Goal: Communication & Community: Answer question/provide support

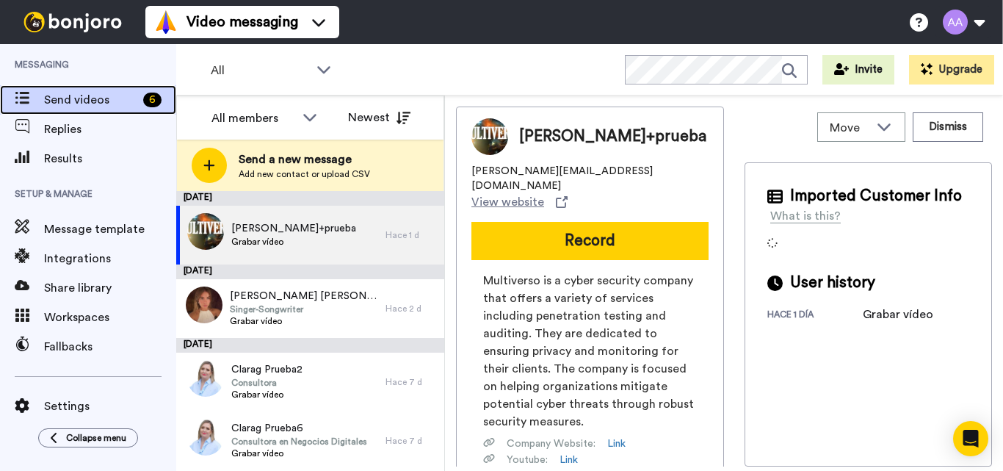
click at [96, 100] on span "Send videos" at bounding box center [90, 100] width 93 height 18
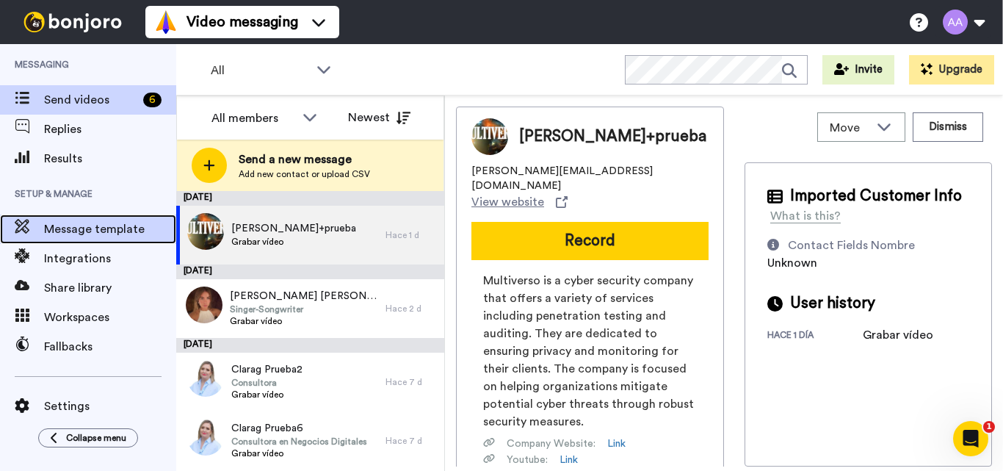
click at [117, 233] on span "Message template" at bounding box center [110, 229] width 132 height 18
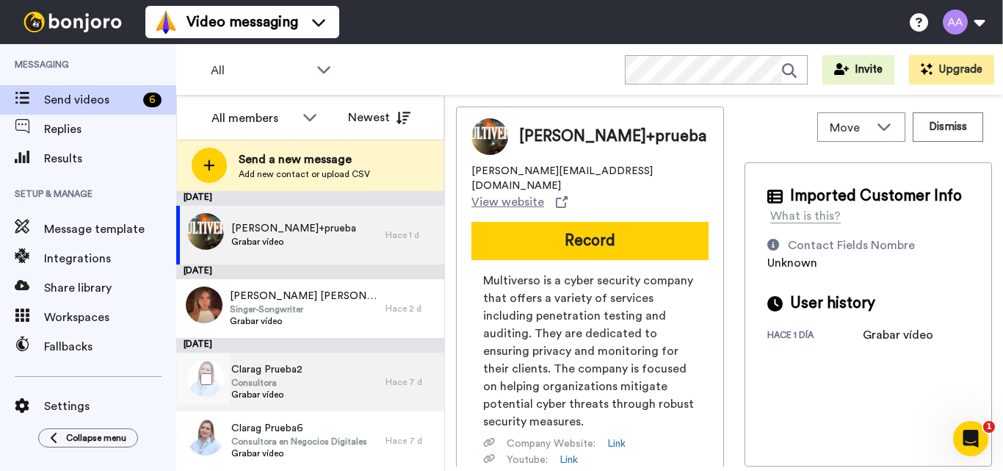
click at [297, 369] on span "Clarag Prueba2" at bounding box center [266, 369] width 71 height 15
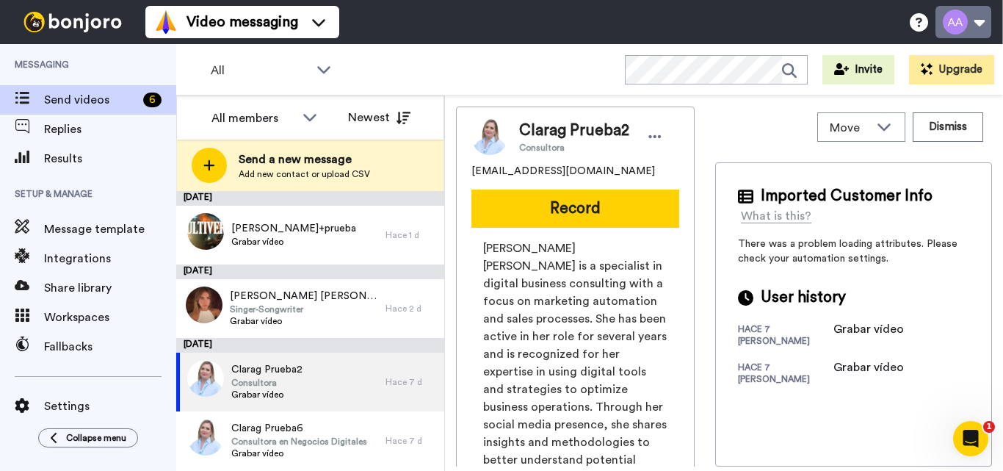
click at [974, 21] on button at bounding box center [964, 22] width 56 height 32
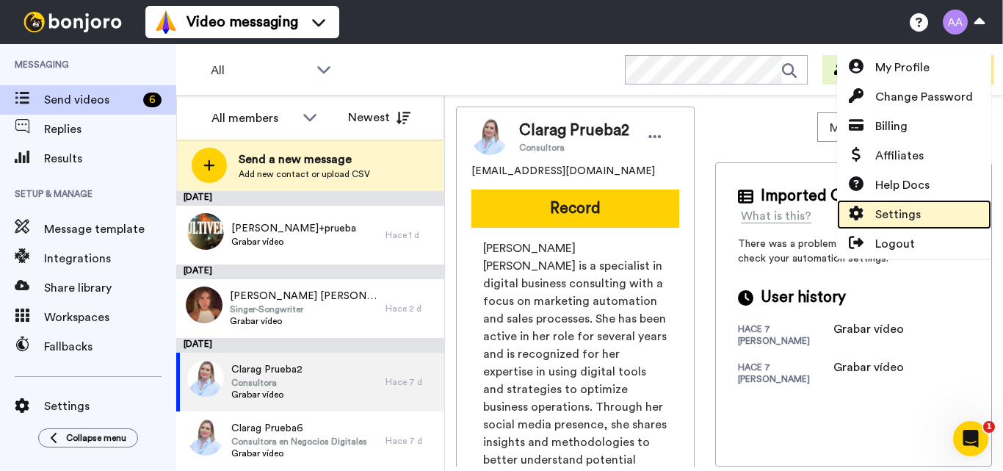
click at [905, 218] on span "Settings" at bounding box center [898, 215] width 46 height 18
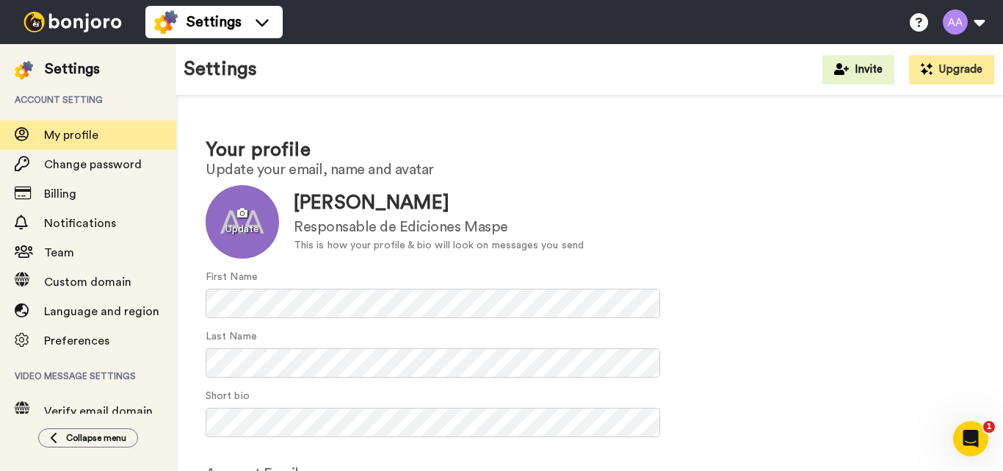
click at [242, 213] on div at bounding box center [242, 221] width 73 height 73
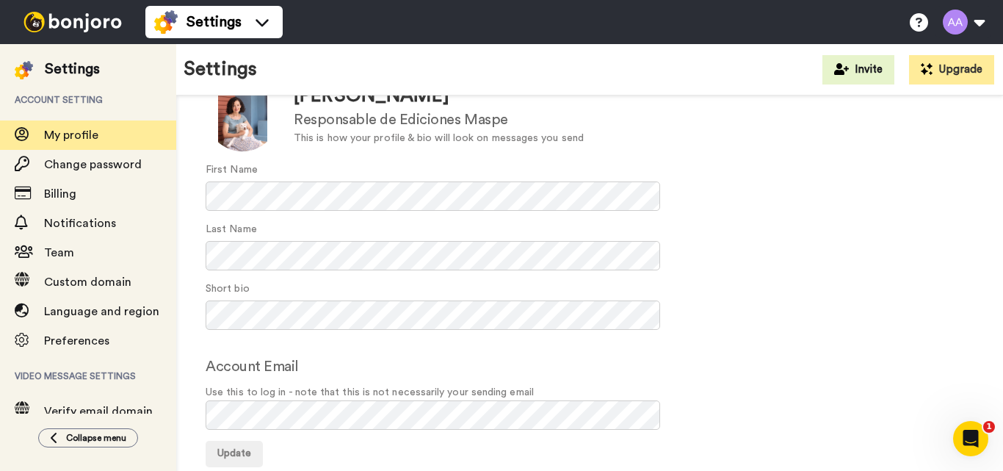
scroll to position [135, 0]
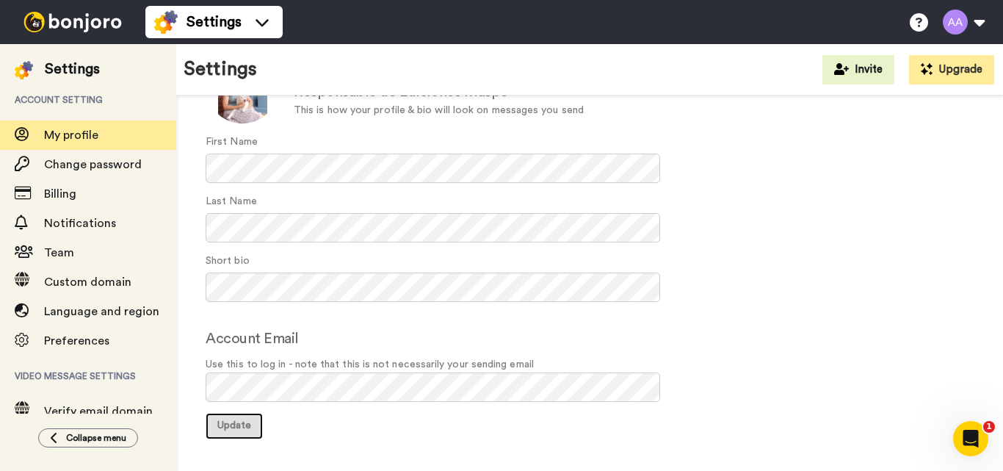
click at [231, 424] on span "Update" at bounding box center [234, 425] width 34 height 10
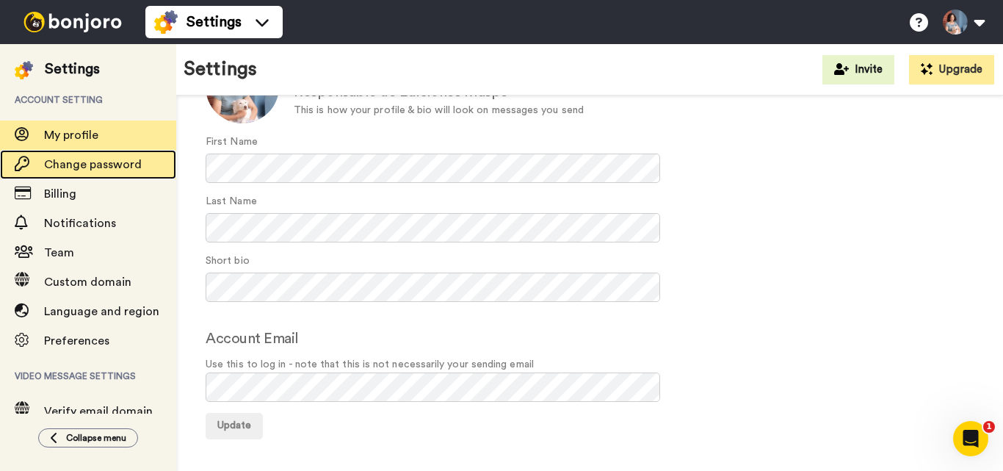
click at [91, 163] on span "Change password" at bounding box center [93, 165] width 98 height 12
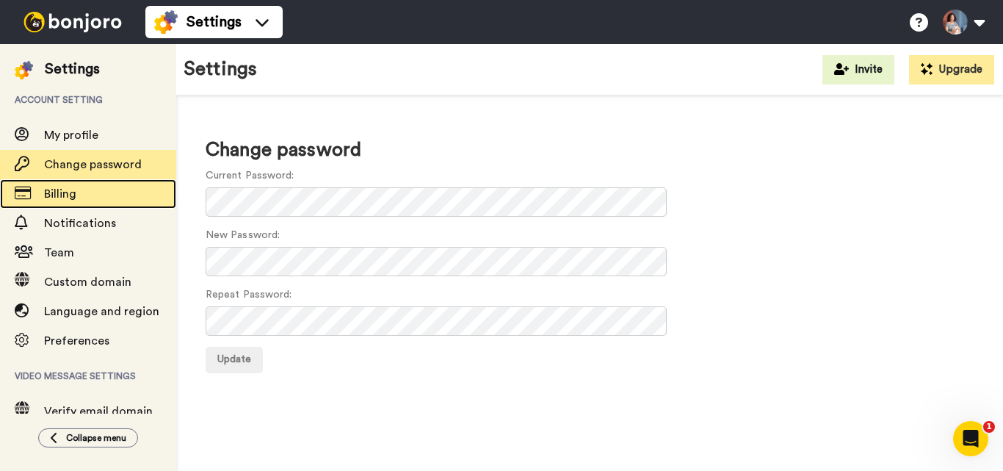
click at [89, 193] on span "Billing" at bounding box center [110, 194] width 132 height 18
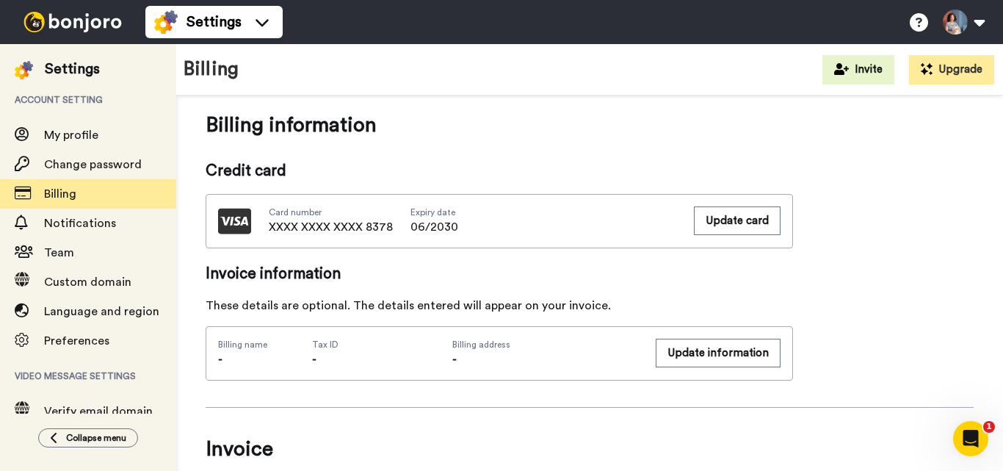
scroll to position [367, 0]
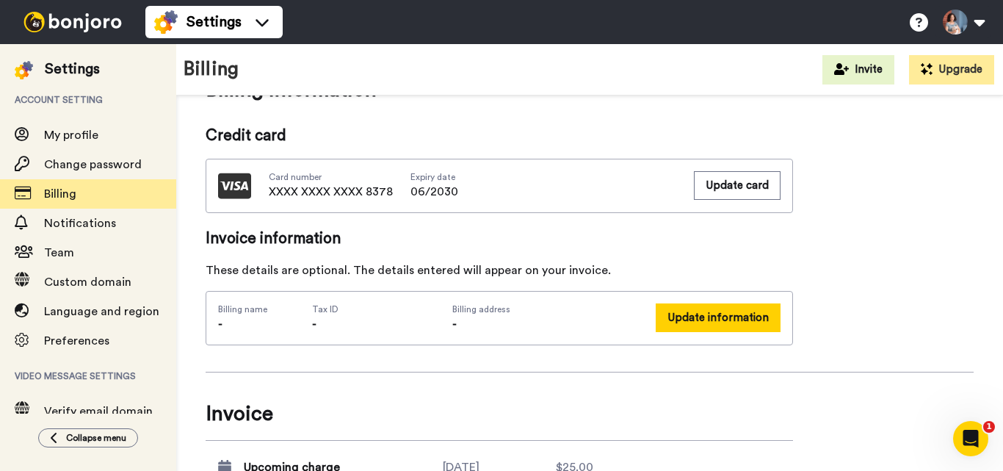
click at [709, 316] on button "Update information" at bounding box center [718, 317] width 125 height 29
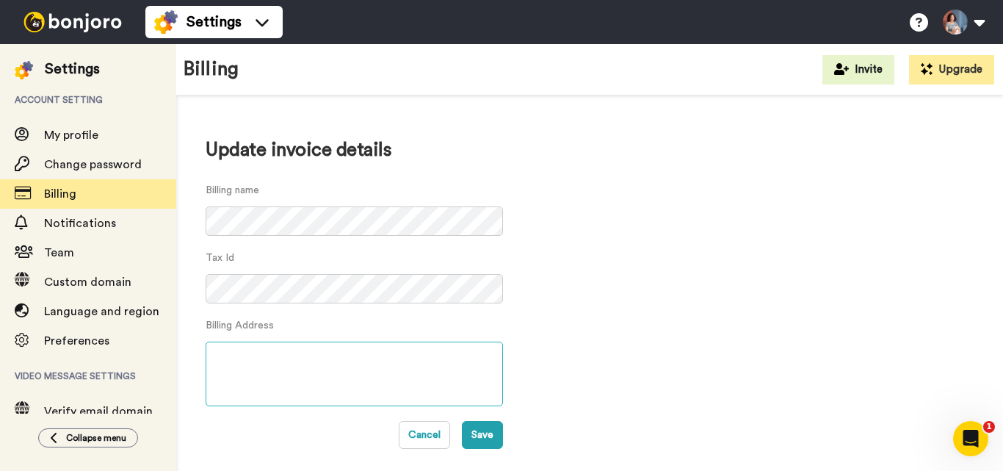
click at [321, 361] on textarea at bounding box center [354, 373] width 297 height 65
type textarea "CALLE JULIMASENE, 32 20015 DONOSTIA-SAN SEBASTIÁN"
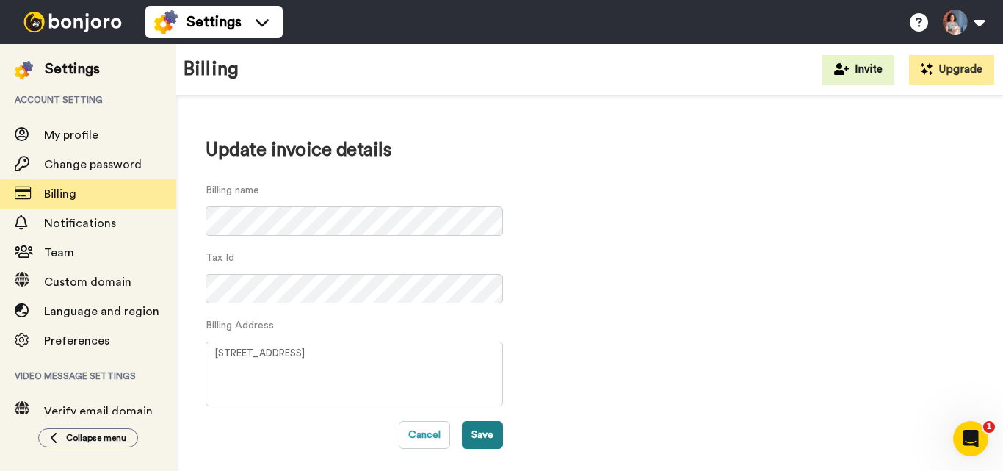
click at [491, 427] on button "Save" at bounding box center [482, 435] width 41 height 28
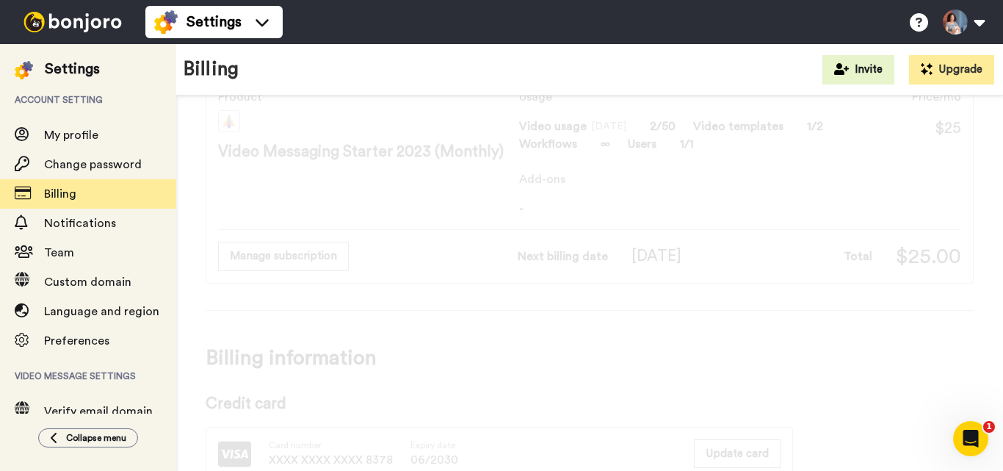
scroll to position [73, 0]
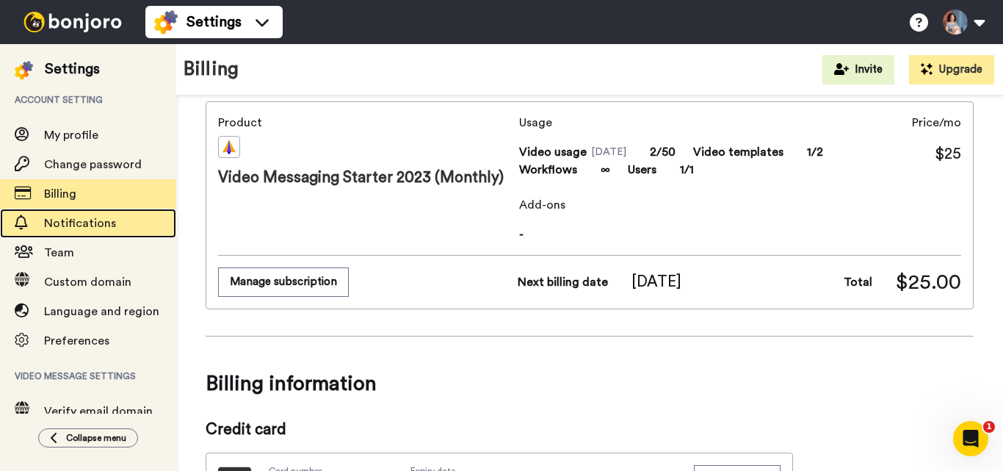
click at [92, 222] on span "Notifications" at bounding box center [80, 223] width 72 height 12
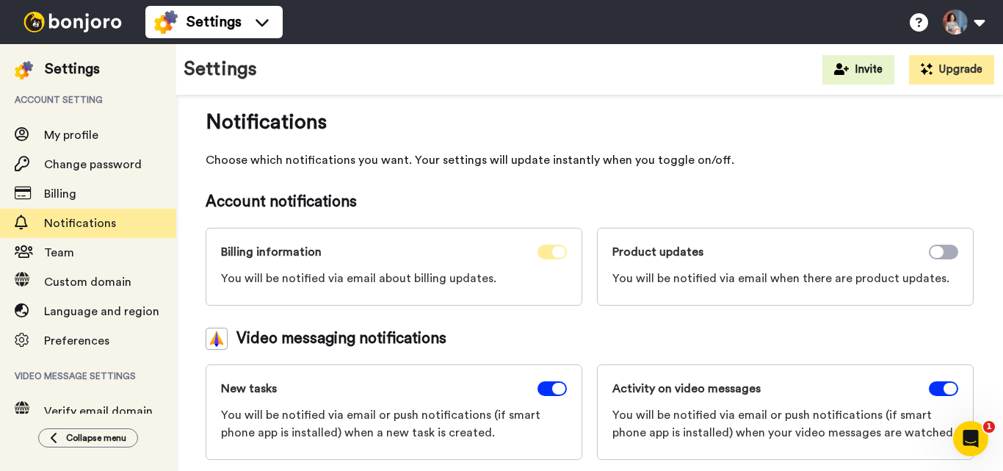
scroll to position [27, 0]
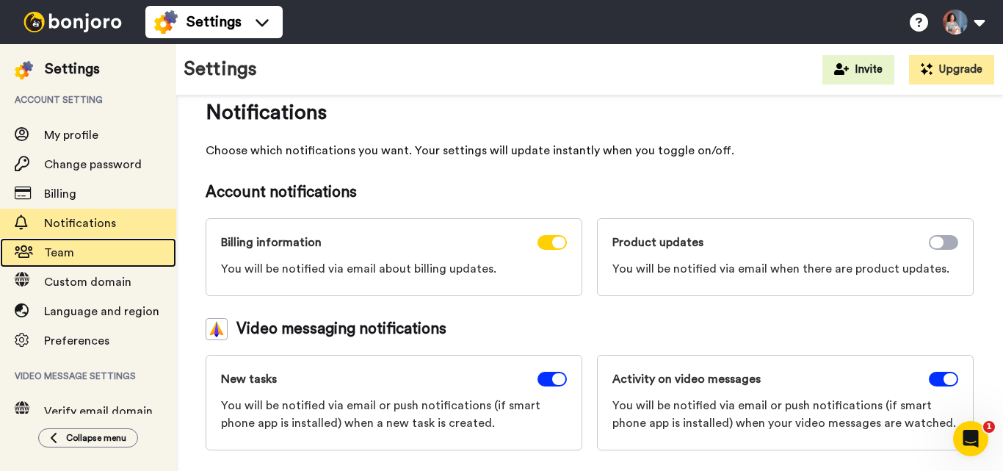
click at [79, 252] on span "Team" at bounding box center [110, 253] width 132 height 18
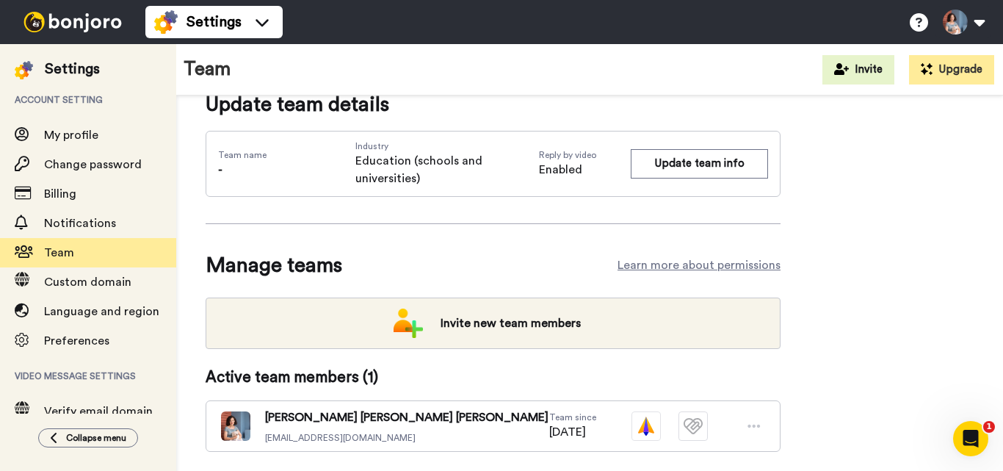
scroll to position [10, 0]
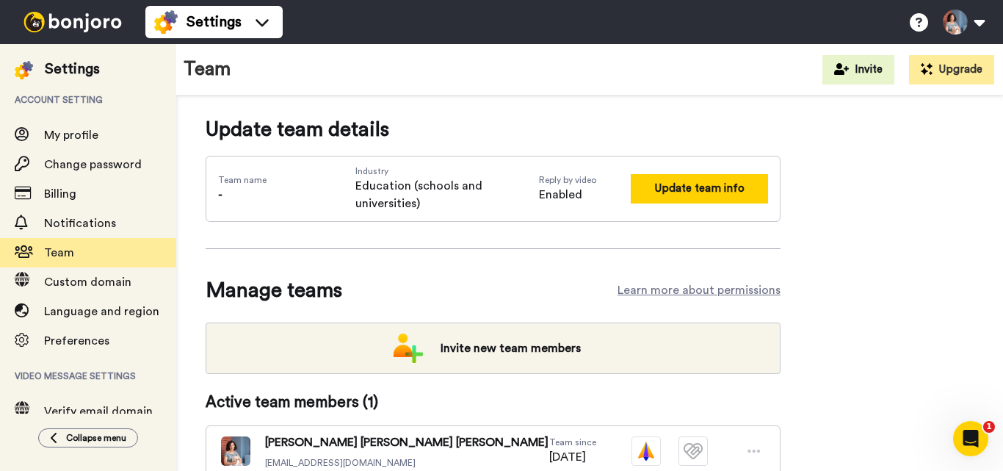
click at [697, 185] on button "Update team info" at bounding box center [699, 188] width 137 height 29
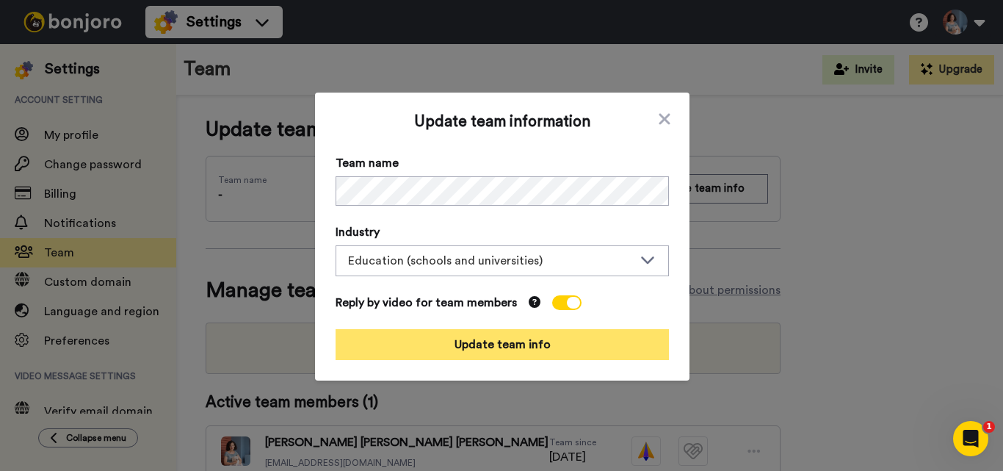
click at [505, 340] on button "Update team info" at bounding box center [502, 344] width 333 height 31
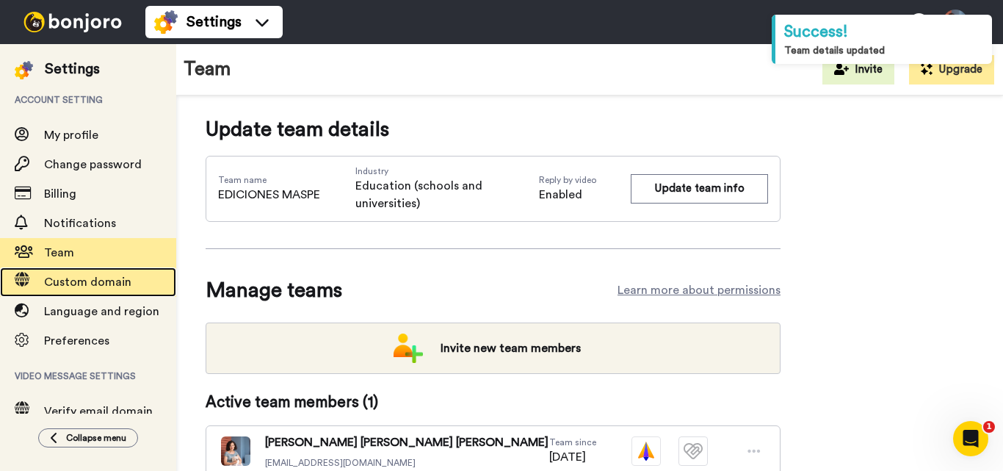
click at [76, 278] on span "Custom domain" at bounding box center [87, 282] width 87 height 12
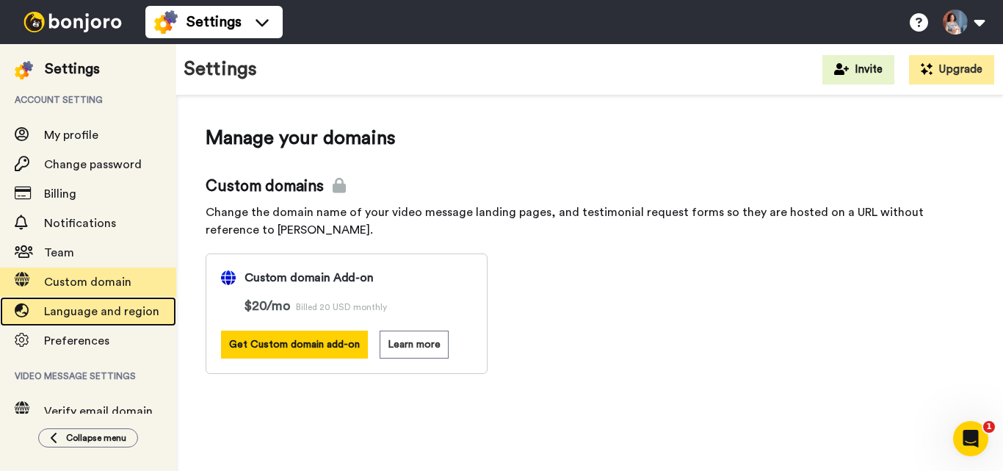
click at [103, 317] on span "Language and region" at bounding box center [110, 312] width 132 height 18
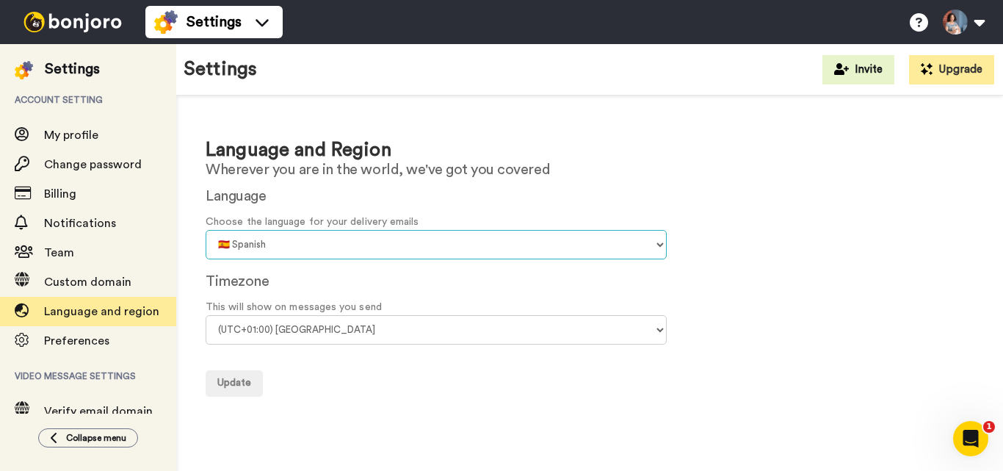
click at [344, 246] on select "🇨🇳 Chinese 🇨🇿 Czech 🇩🇰 Danish 🇳🇱 Dutch 🇬🇧 English 🇫🇮 Finnish 🇫🇷 French 🇩🇪 Germa…" at bounding box center [436, 244] width 461 height 29
click at [206, 230] on select "🇨🇳 Chinese 🇨🇿 Czech 🇩🇰 Danish 🇳🇱 Dutch 🇬🇧 English 🇫🇮 Finnish 🇫🇷 French 🇩🇪 Germa…" at bounding box center [436, 244] width 461 height 29
click at [232, 379] on span "Update" at bounding box center [234, 382] width 34 height 10
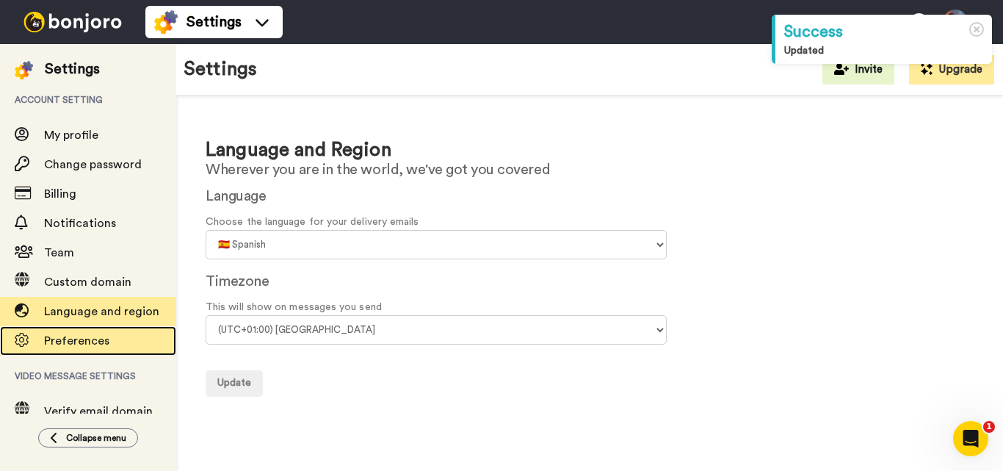
click at [100, 341] on span "Preferences" at bounding box center [76, 341] width 65 height 12
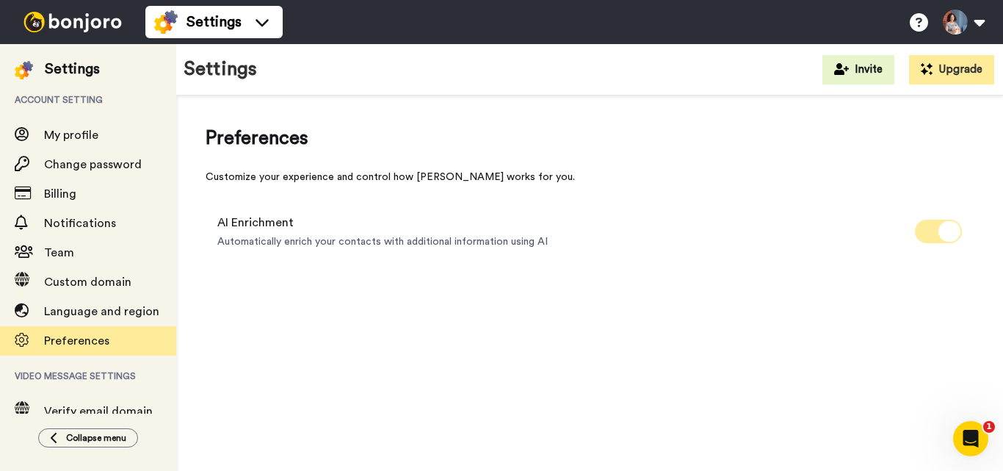
click at [932, 232] on span at bounding box center [938, 231] width 47 height 23
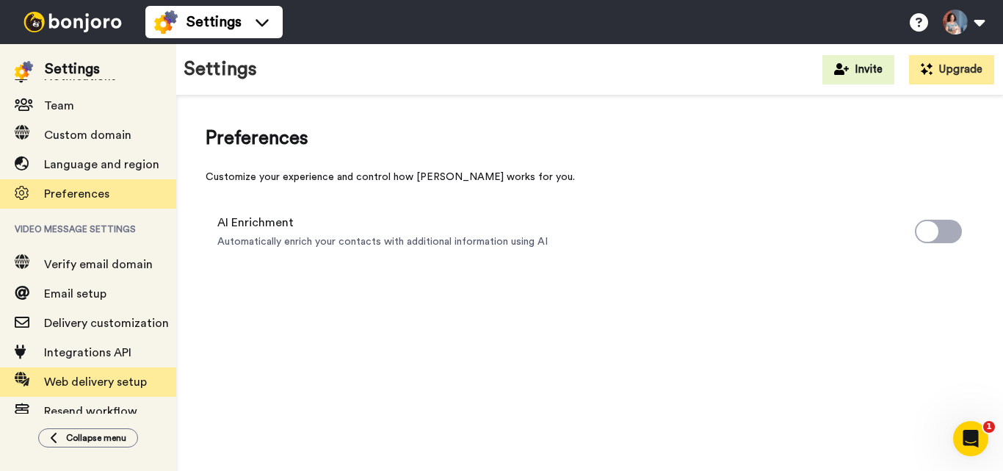
scroll to position [171, 0]
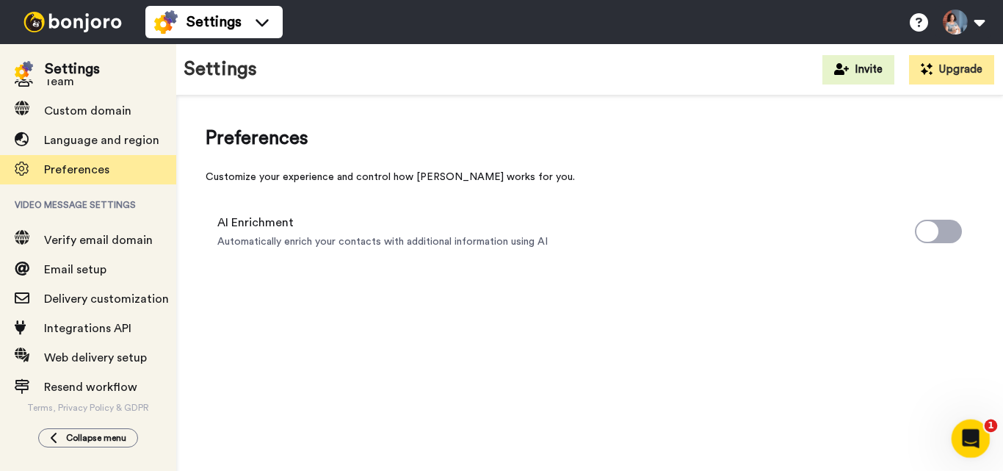
click at [965, 427] on icon "Open Intercom Messenger" at bounding box center [969, 436] width 24 height 24
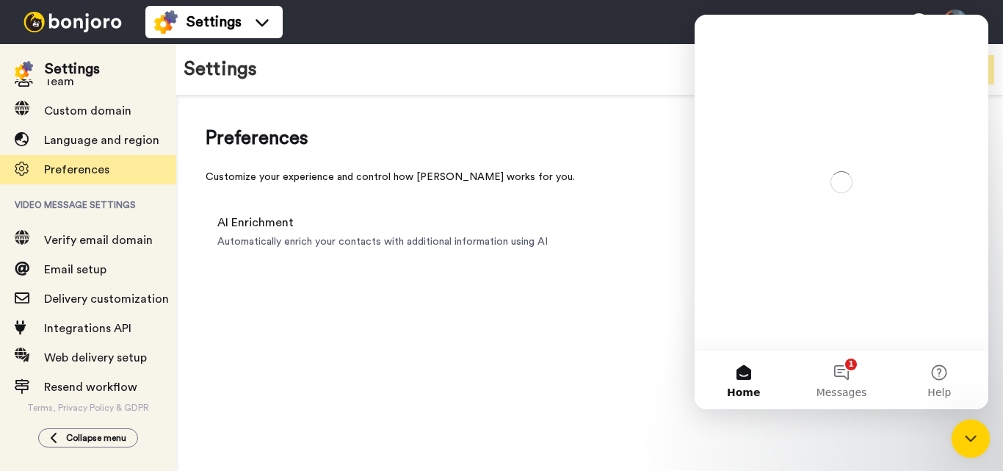
scroll to position [0, 0]
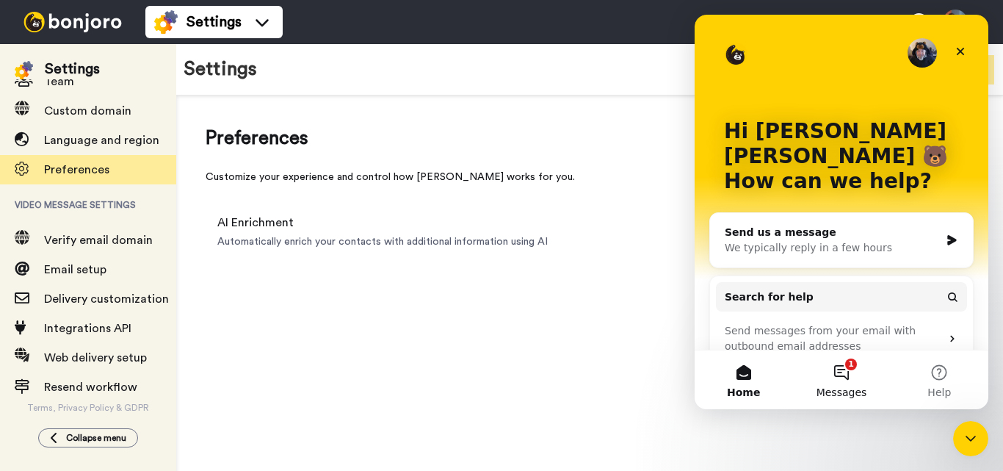
click at [848, 369] on button "1 Messages" at bounding box center [841, 379] width 98 height 59
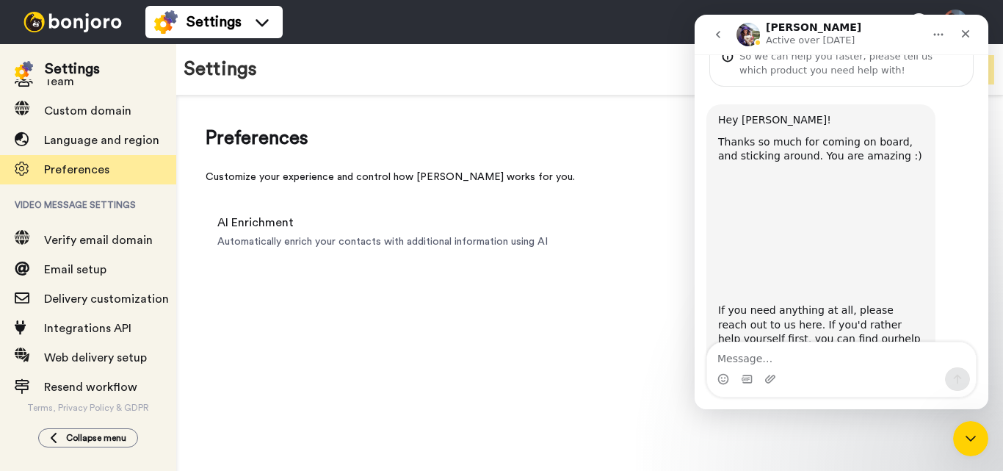
scroll to position [113, 0]
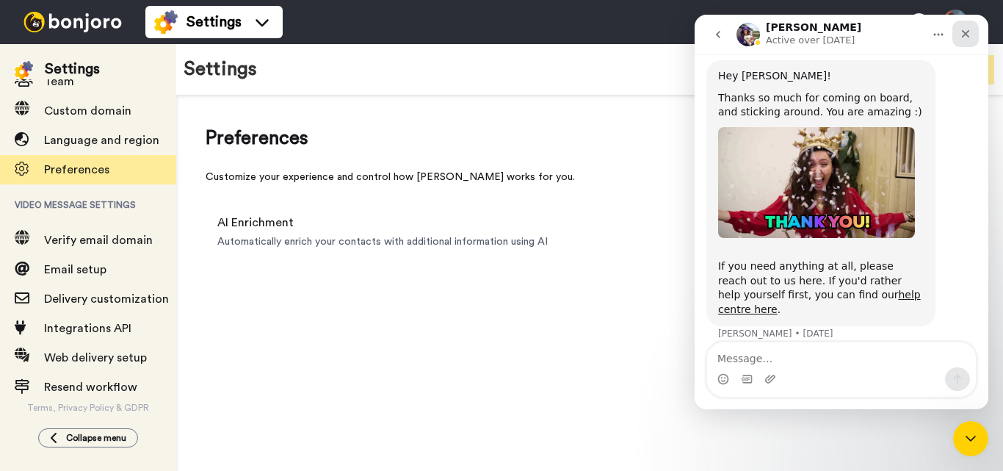
click at [964, 31] on icon "Close" at bounding box center [966, 34] width 12 height 12
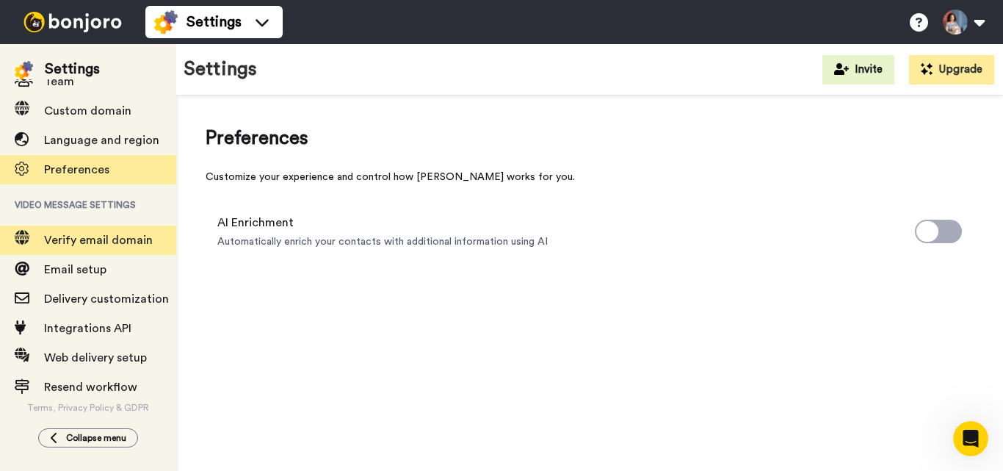
scroll to position [0, 0]
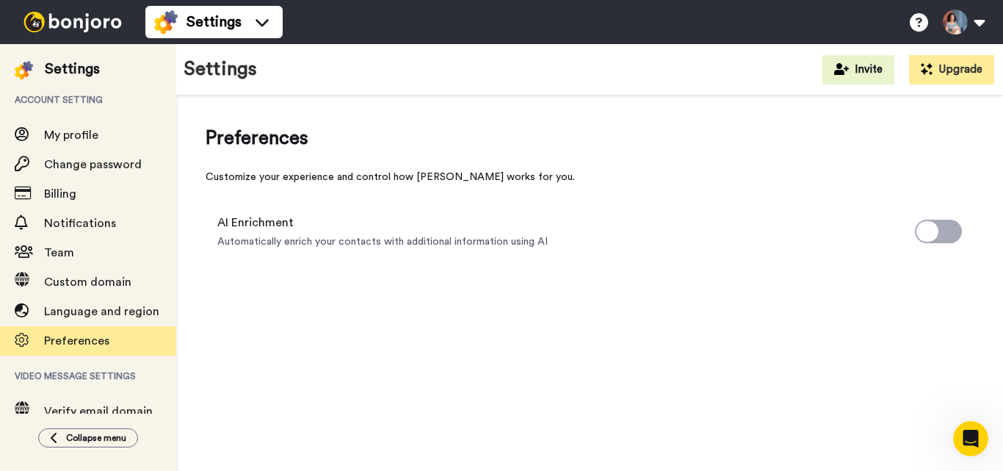
click at [59, 20] on img at bounding box center [73, 22] width 110 height 21
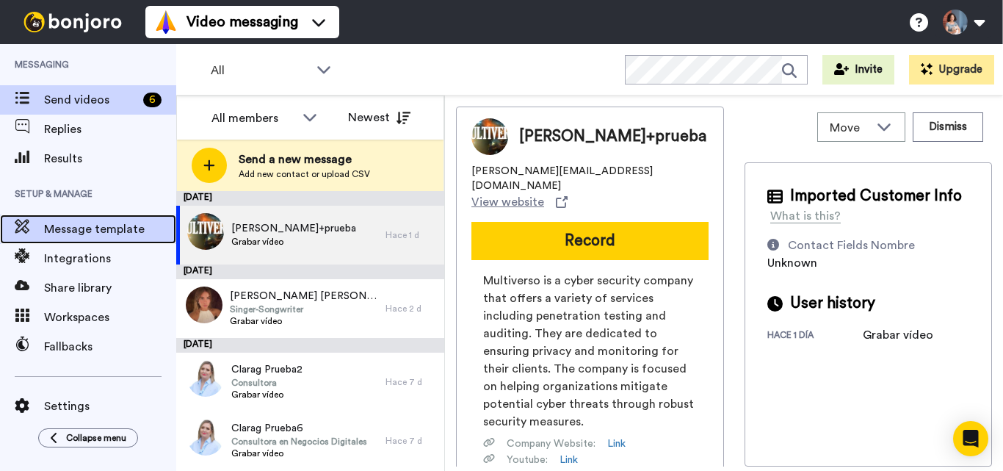
click at [99, 228] on span "Message template" at bounding box center [110, 229] width 132 height 18
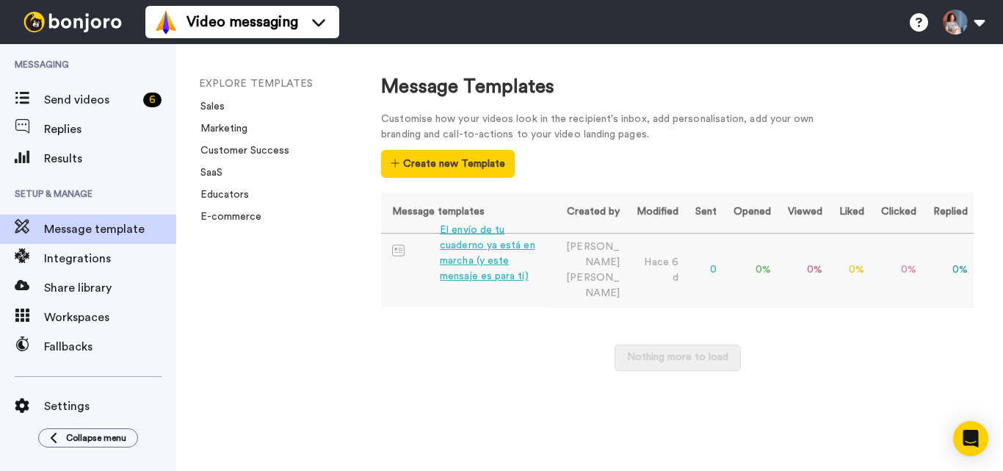
click at [465, 262] on div "El envío de tu cuaderno ya está en marcha (y este mensaje es para ti)" at bounding box center [491, 254] width 103 height 62
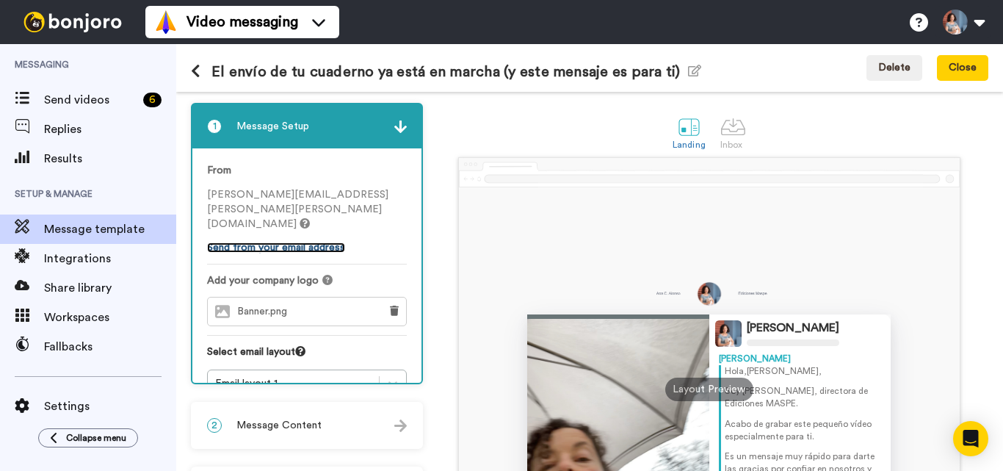
click at [311, 242] on link "Send from your email address" at bounding box center [276, 247] width 138 height 10
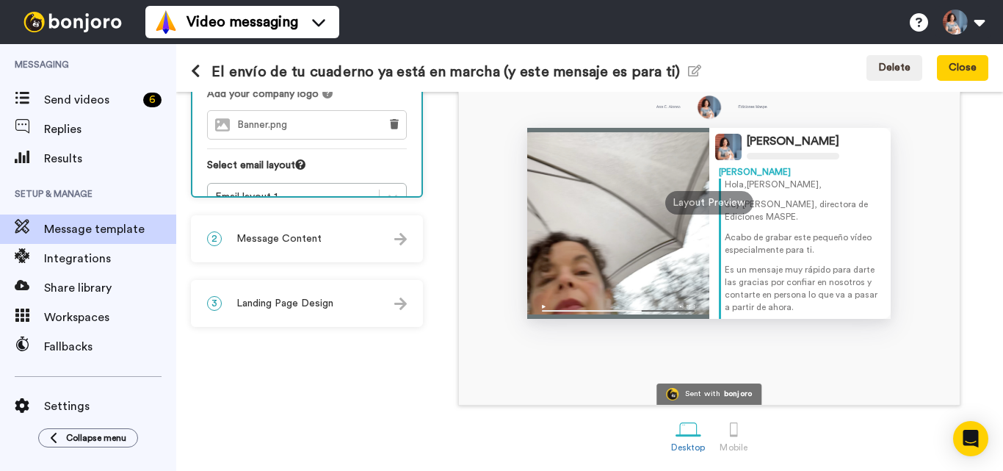
scroll to position [50, 0]
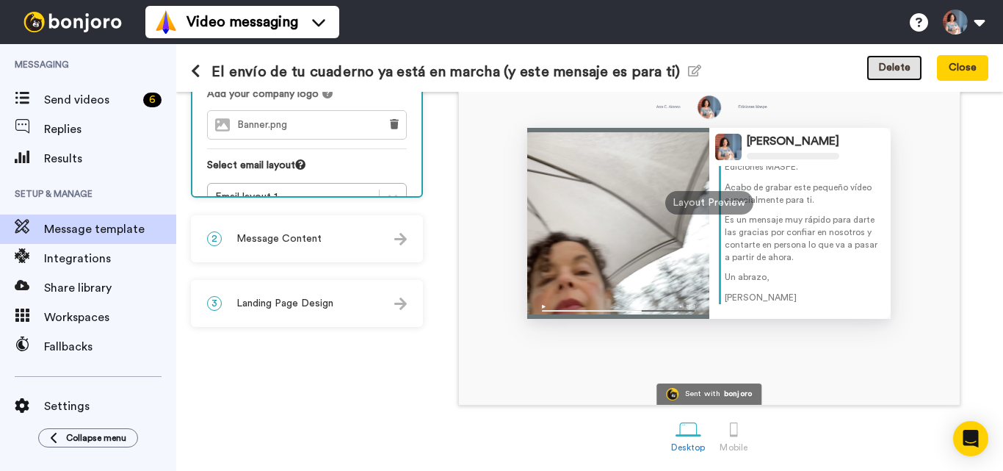
click at [895, 61] on button "Delete" at bounding box center [895, 68] width 56 height 26
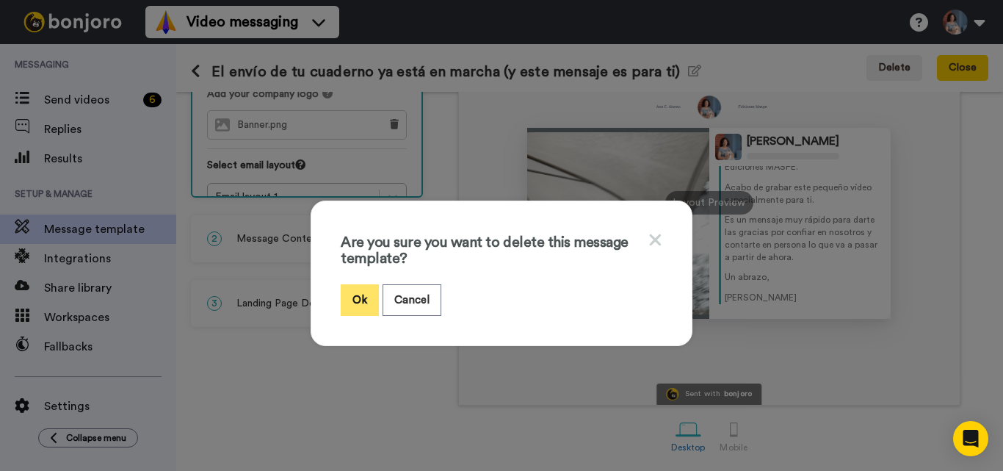
click at [352, 296] on button "Ok" at bounding box center [360, 300] width 38 height 32
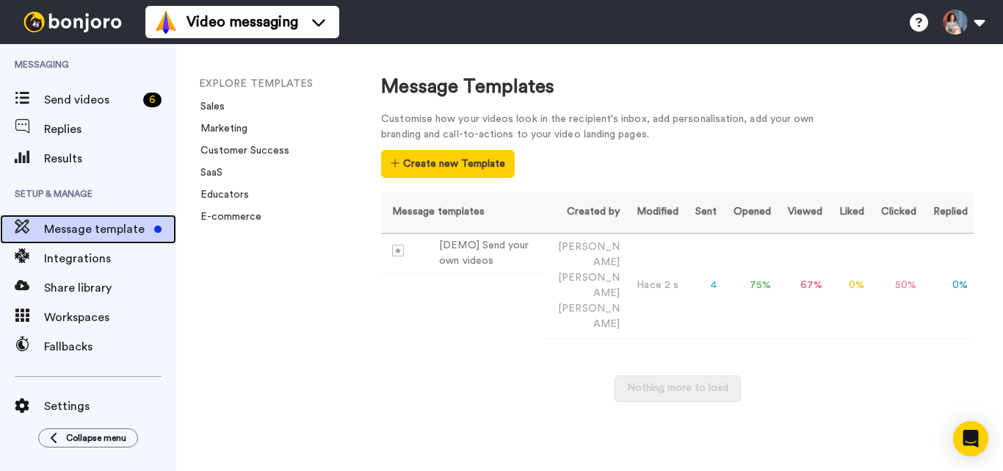
click at [70, 231] on span "Message template" at bounding box center [96, 229] width 104 height 18
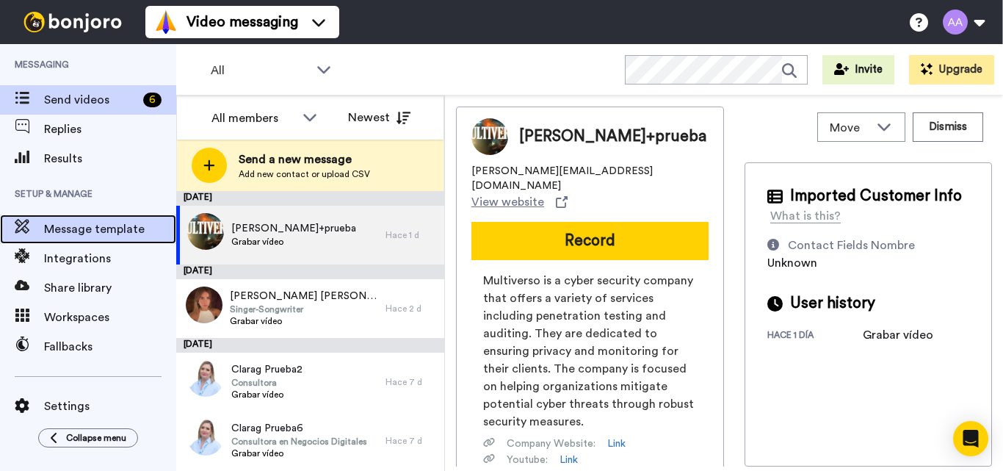
click at [93, 234] on span "Message template" at bounding box center [110, 229] width 132 height 18
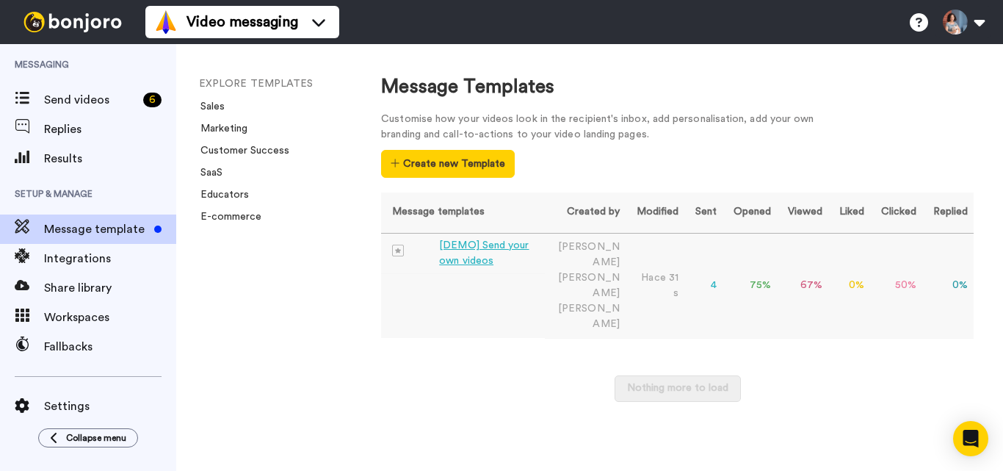
click at [502, 246] on div "[DEMO] Send your own videos" at bounding box center [488, 253] width 99 height 31
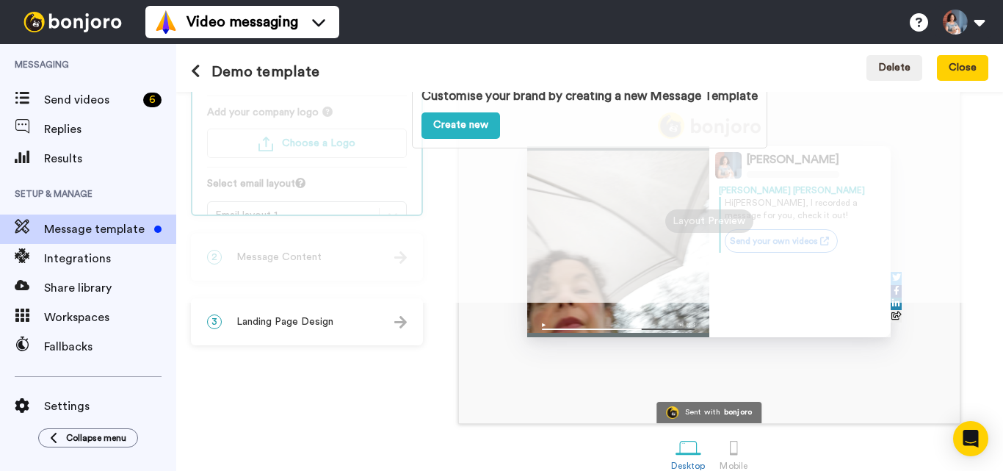
scroll to position [187, 0]
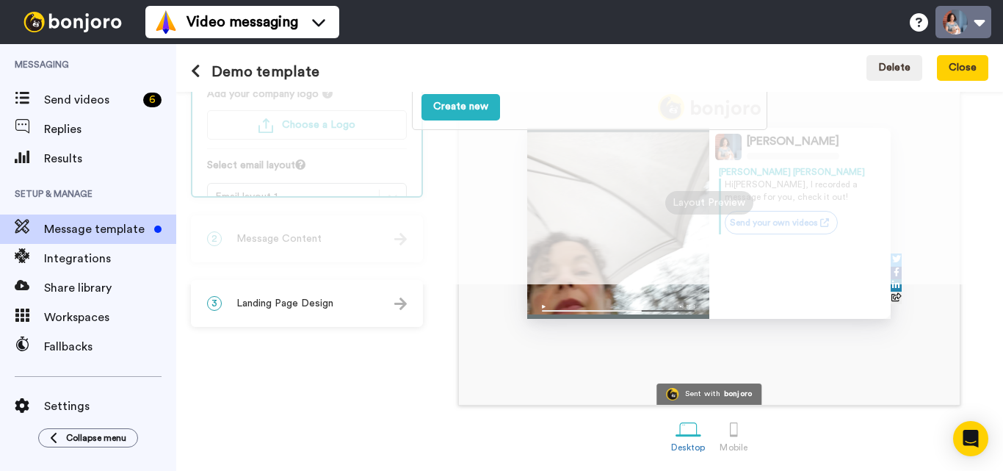
click at [976, 21] on button at bounding box center [964, 22] width 56 height 32
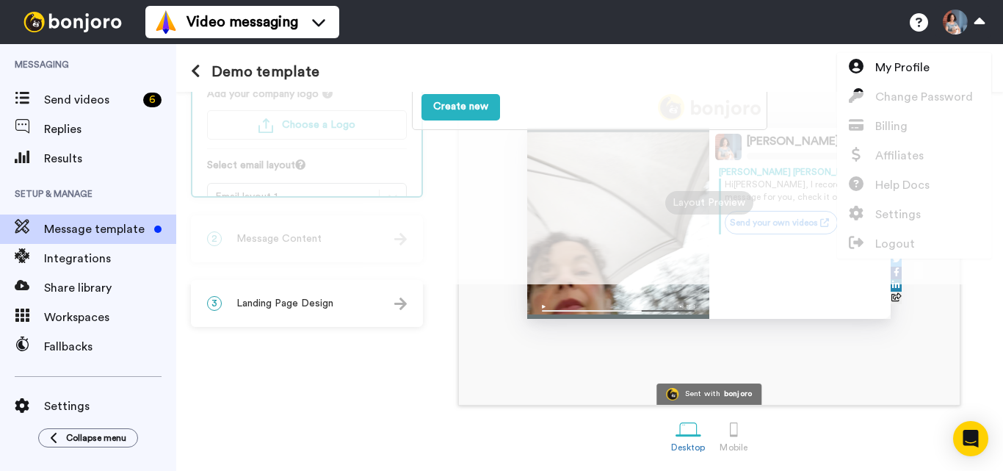
drag, startPoint x: 699, startPoint y: 93, endPoint x: 601, endPoint y: 129, distance: 104.5
click at [601, 129] on div "Customise your brand by creating a new Message Template Create new" at bounding box center [589, 94] width 355 height 70
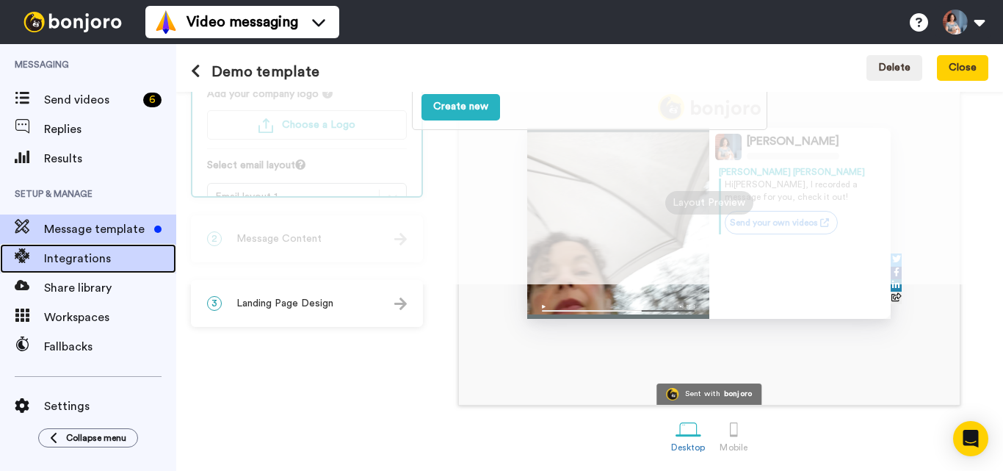
click at [94, 258] on span "Integrations" at bounding box center [110, 259] width 132 height 18
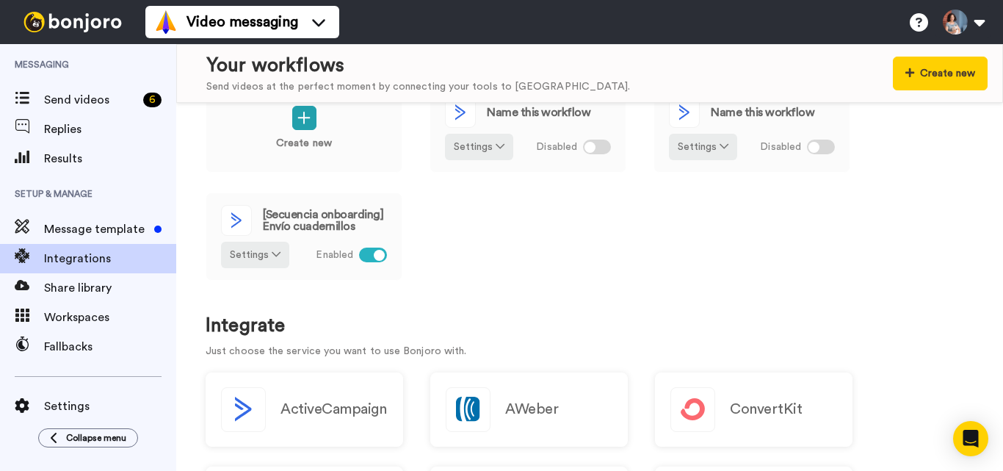
scroll to position [73, 0]
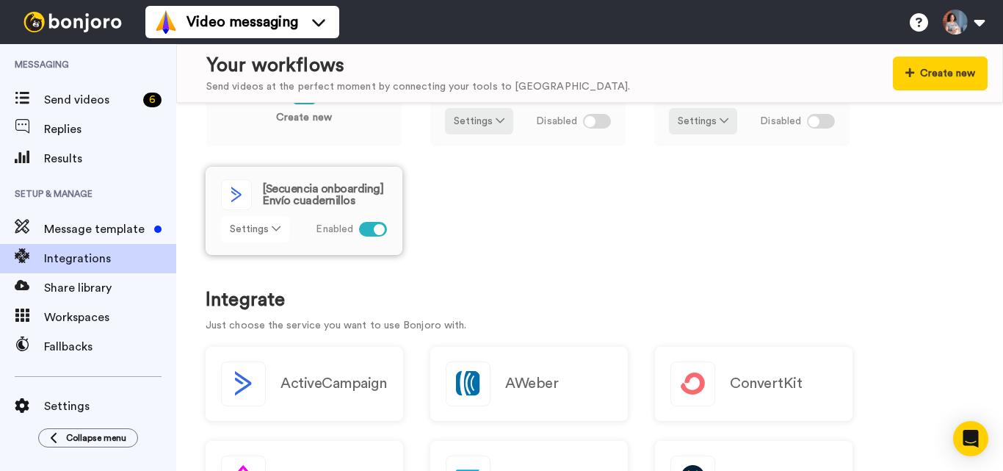
click at [272, 230] on icon at bounding box center [276, 228] width 9 height 10
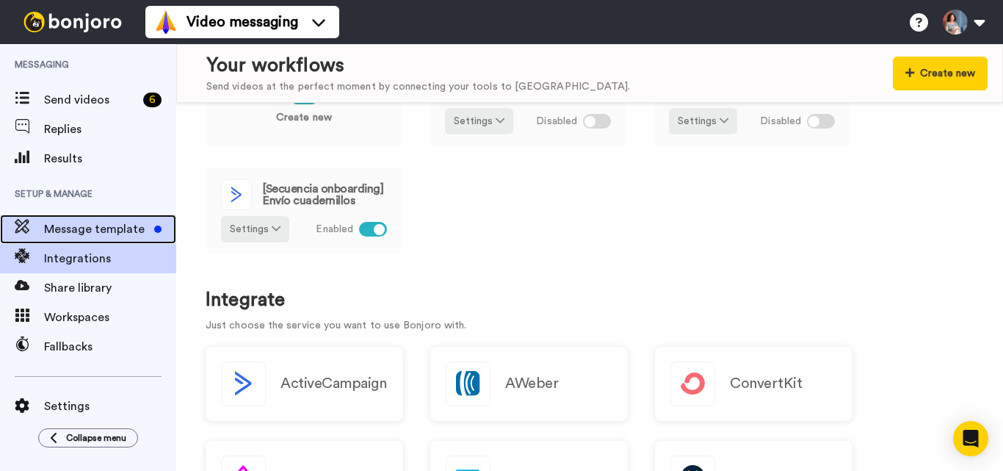
click at [87, 228] on span "Message template" at bounding box center [96, 229] width 104 height 18
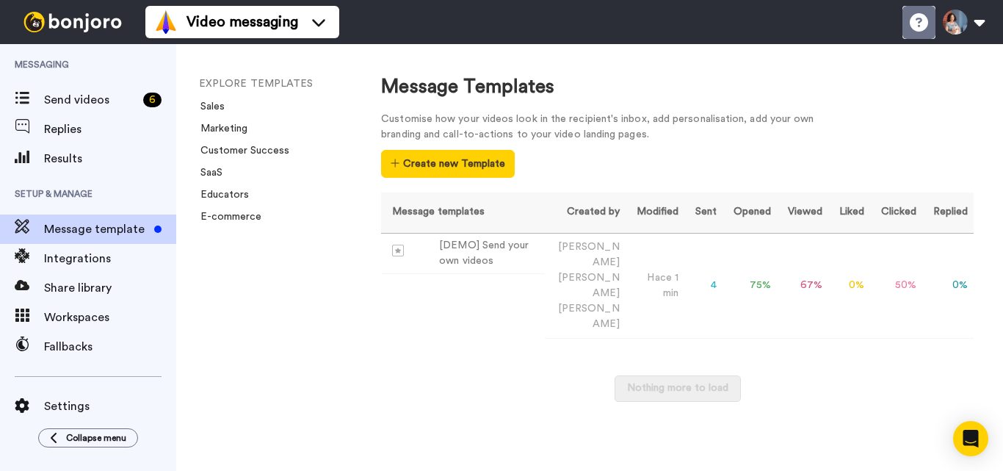
click at [924, 22] on icon at bounding box center [919, 22] width 18 height 18
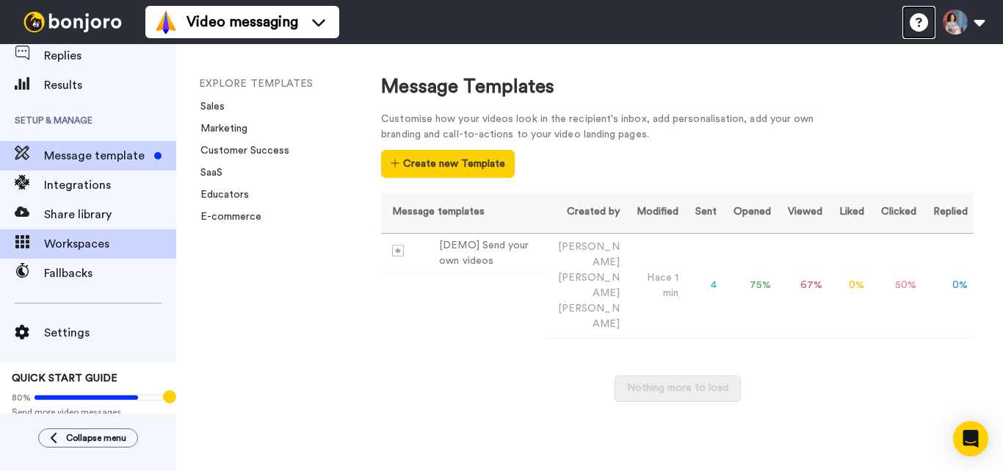
scroll to position [87, 0]
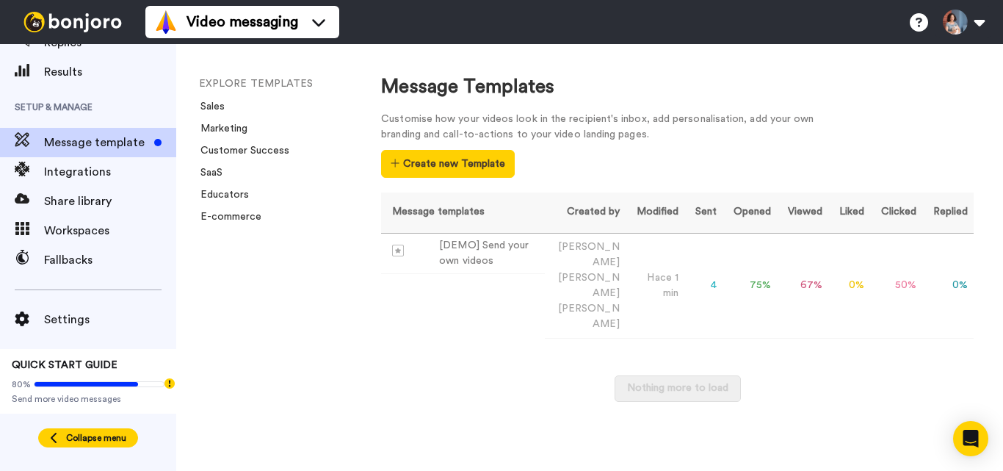
click at [94, 436] on span "Collapse menu" at bounding box center [96, 438] width 60 height 12
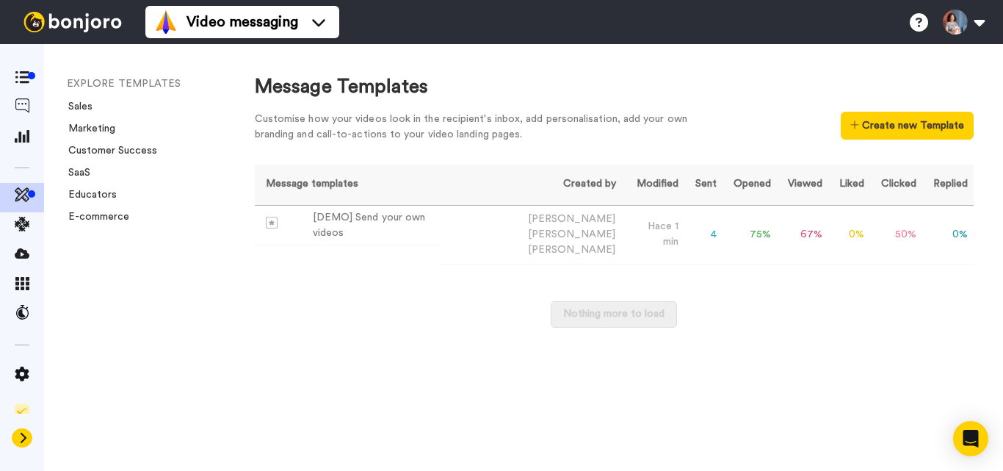
click at [22, 439] on icon at bounding box center [22, 438] width 9 height 12
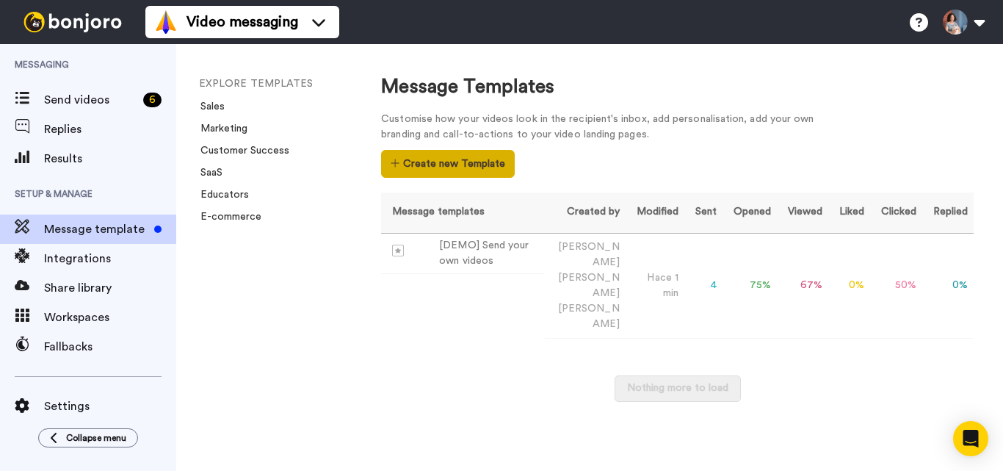
click at [455, 165] on button "Create new Template" at bounding box center [447, 164] width 133 height 28
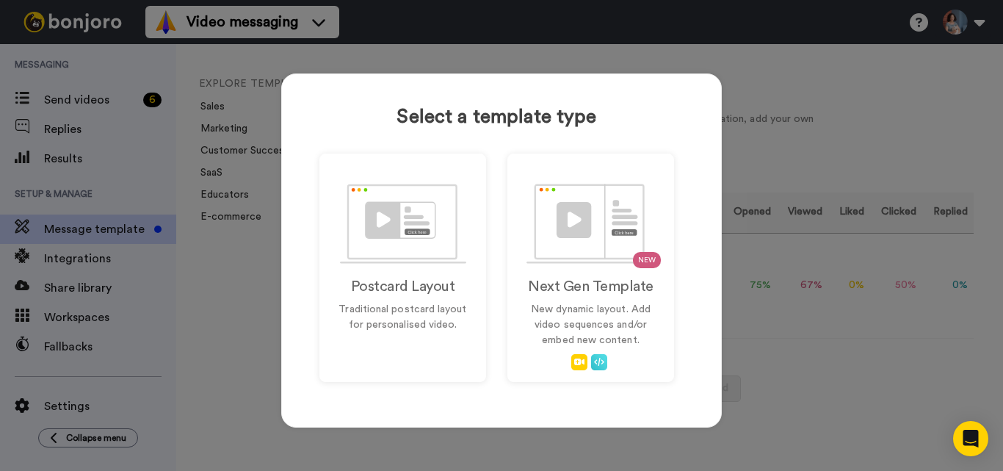
click at [817, 70] on div "Select a template type Postcard Layout Traditional postcard layout for personal…" at bounding box center [501, 235] width 1003 height 471
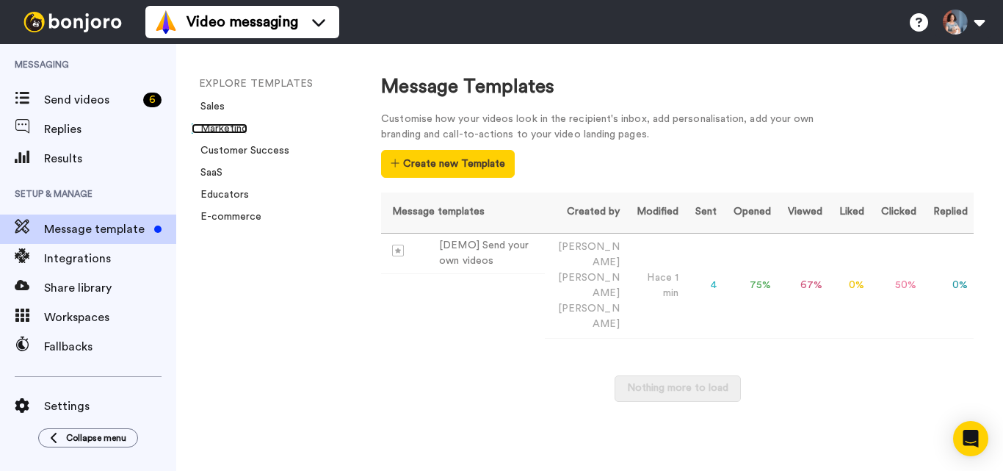
click at [224, 129] on link "Marketing" at bounding box center [220, 128] width 56 height 10
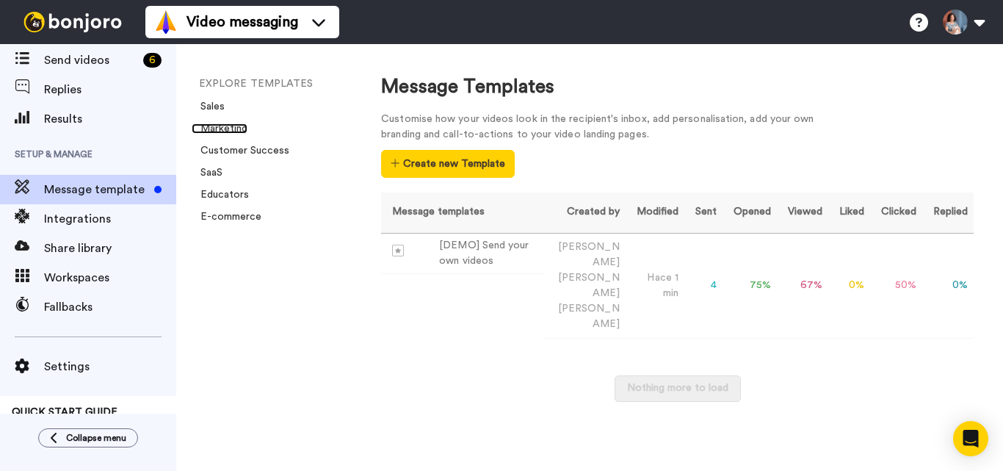
scroll to position [73, 0]
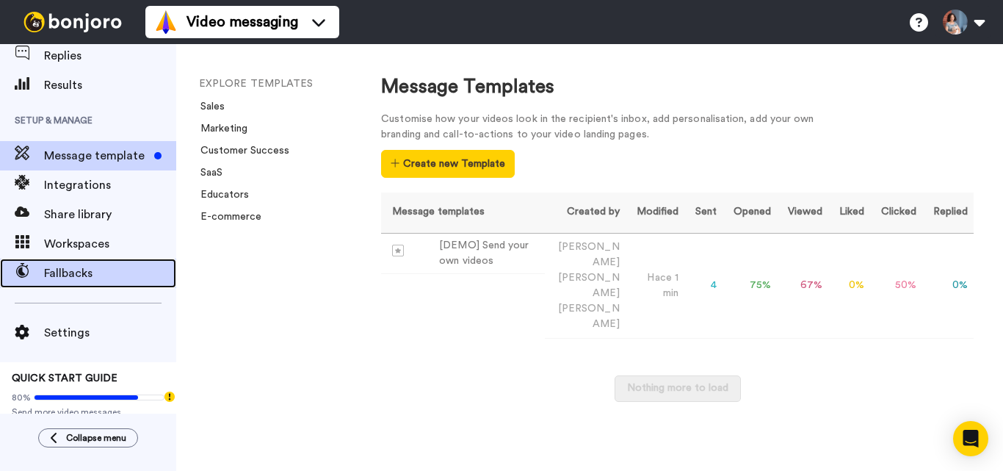
click at [72, 278] on span "Fallbacks" at bounding box center [110, 273] width 132 height 18
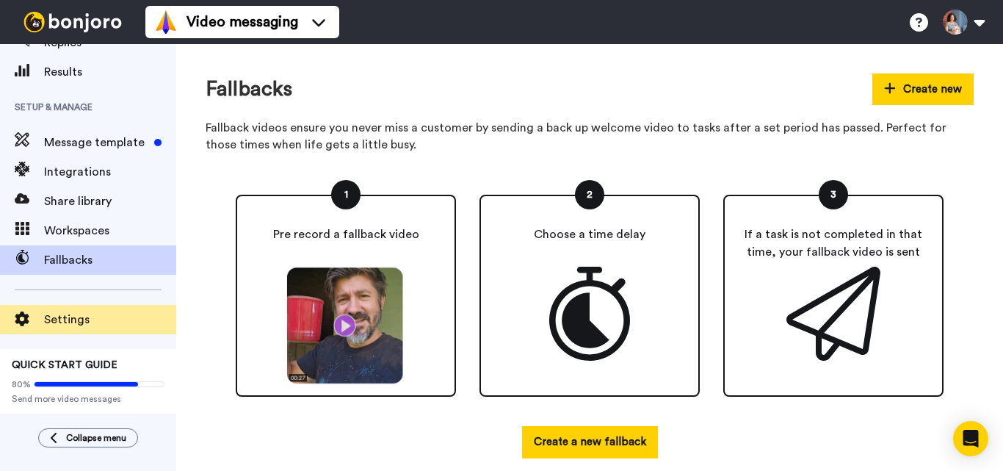
scroll to position [13, 0]
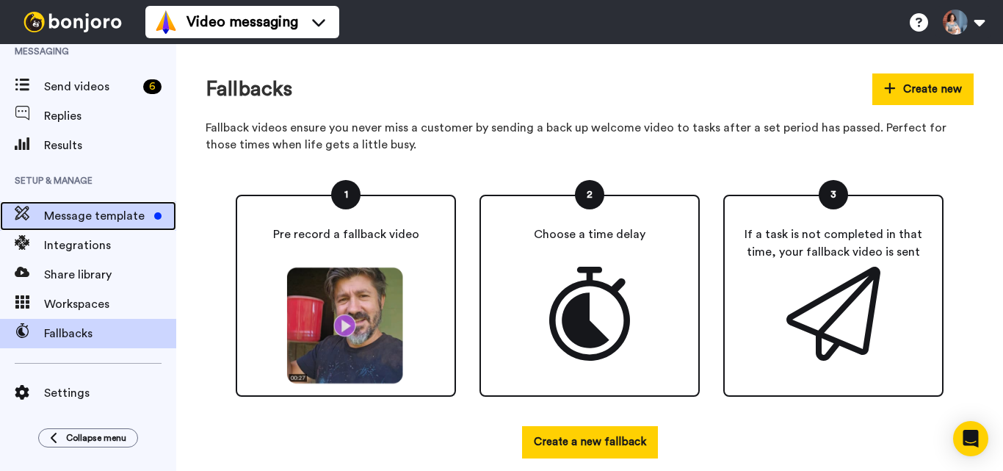
click at [90, 219] on span "Message template" at bounding box center [96, 216] width 104 height 18
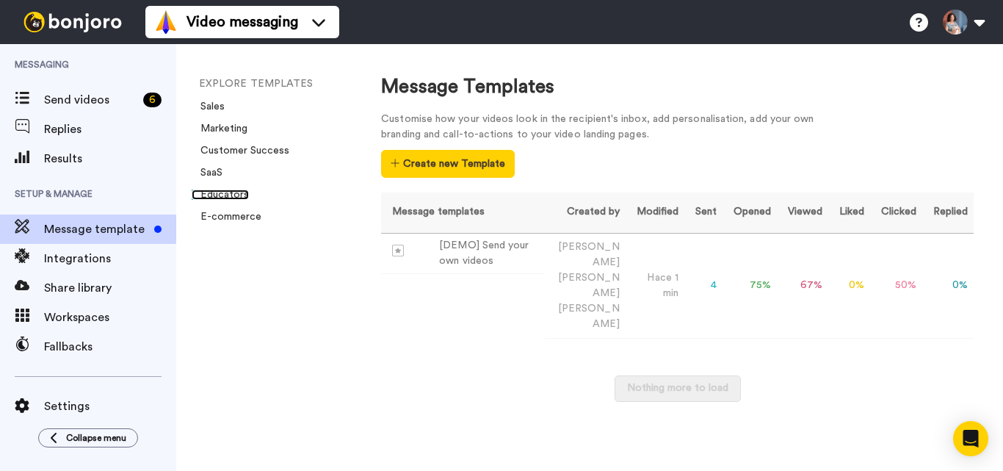
click at [231, 196] on link "Educators" at bounding box center [220, 194] width 57 height 10
click at [715, 253] on td "4" at bounding box center [703, 285] width 38 height 105
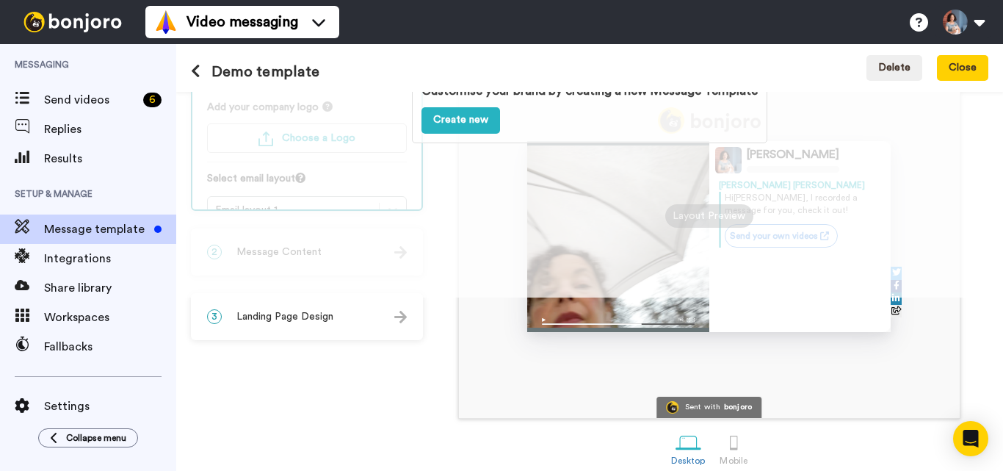
scroll to position [187, 0]
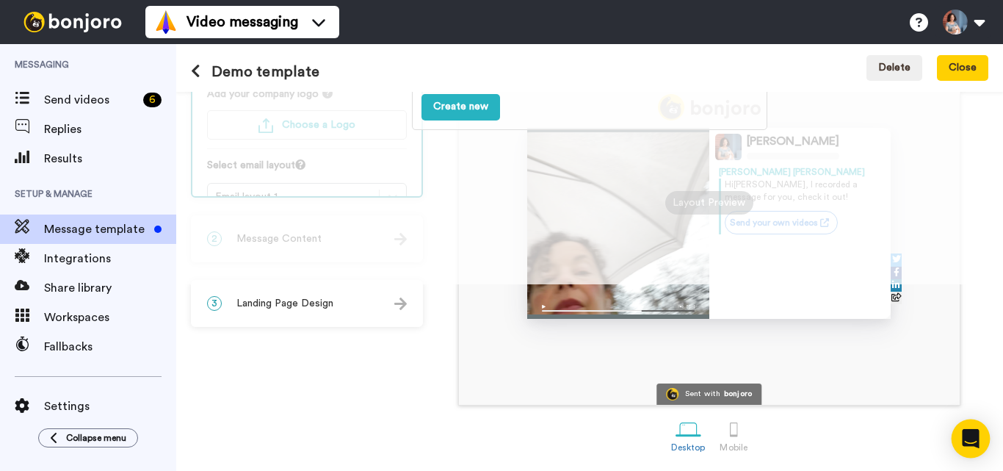
click at [970, 435] on icon "Open Intercom Messenger" at bounding box center [970, 438] width 17 height 19
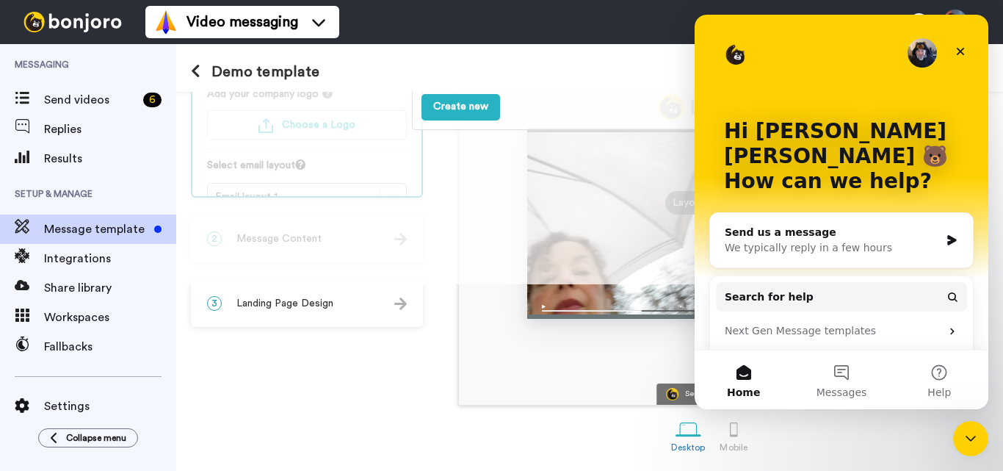
scroll to position [0, 0]
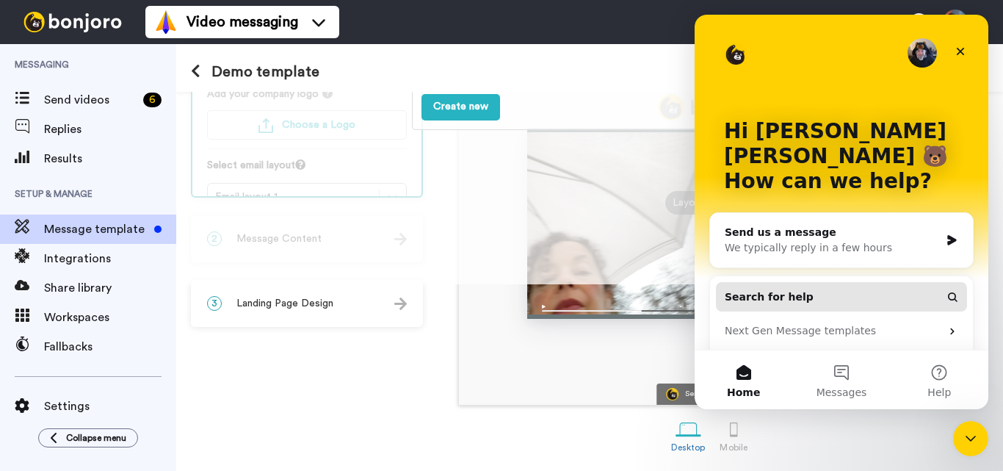
click at [775, 289] on span "Search for help" at bounding box center [769, 296] width 89 height 15
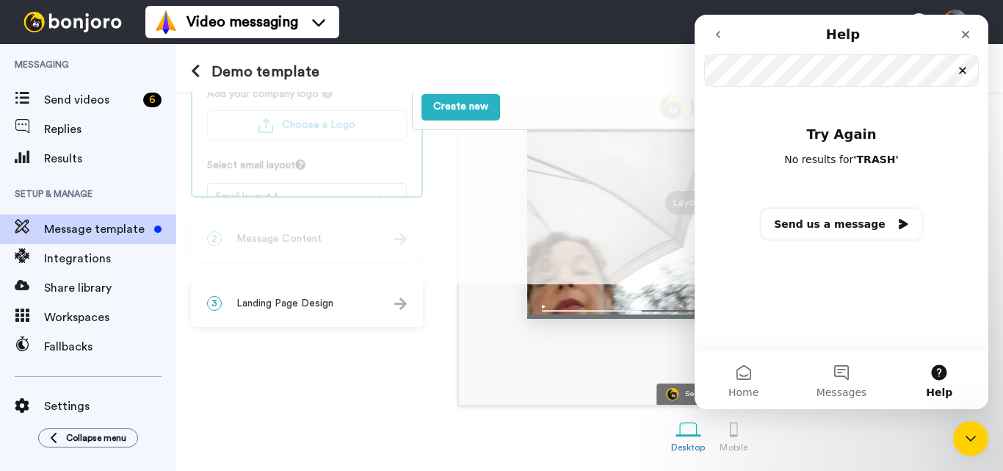
click at [700, 79] on nav "Help Search for help" at bounding box center [842, 54] width 294 height 79
click at [840, 230] on button "Send us a message" at bounding box center [841, 224] width 160 height 31
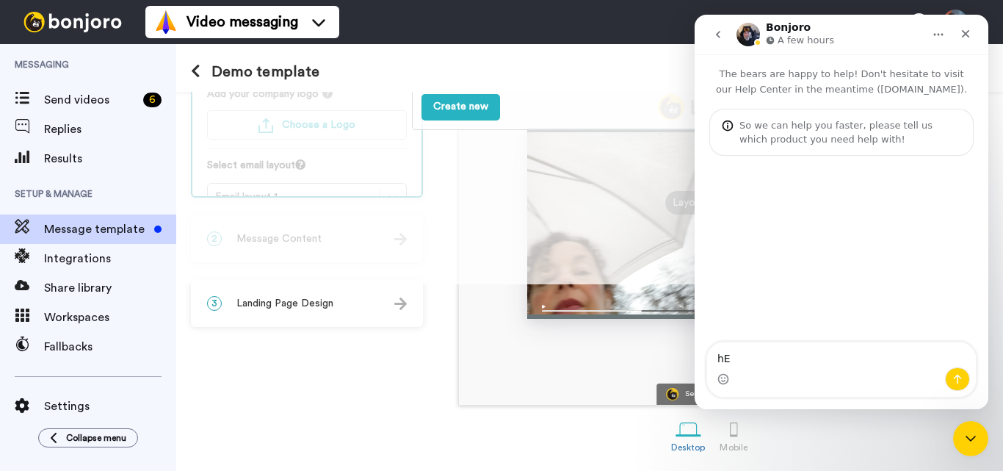
type textarea "h"
type textarea "A"
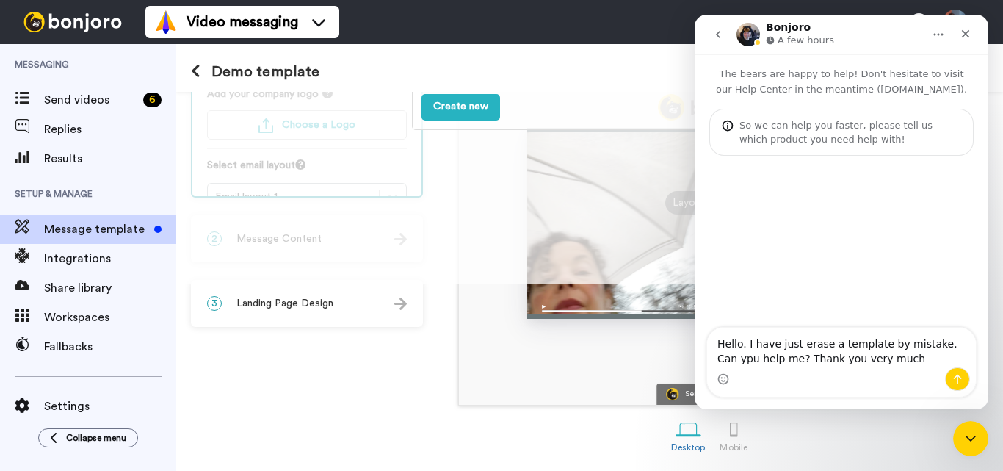
type textarea "Hello. I have just erase a template by mistake. Can ypu help me? Thank you very…"
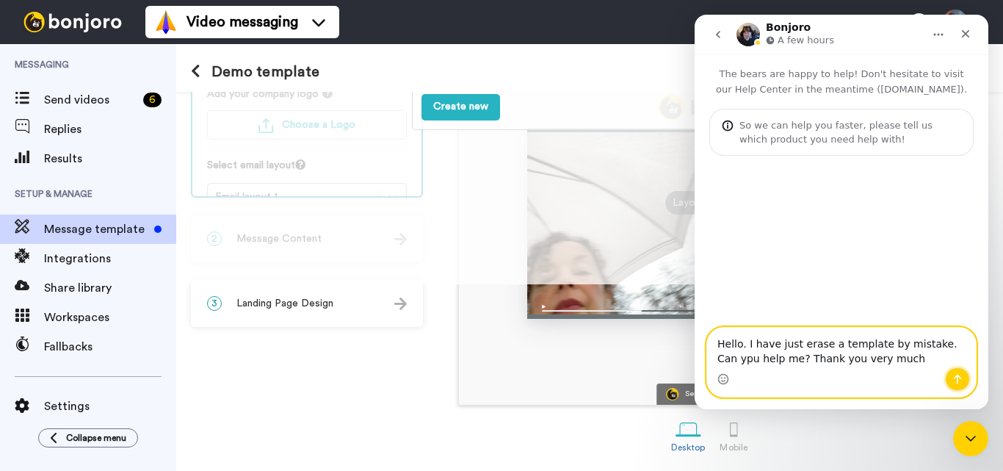
click at [960, 378] on icon "Send a message…" at bounding box center [958, 380] width 8 height 10
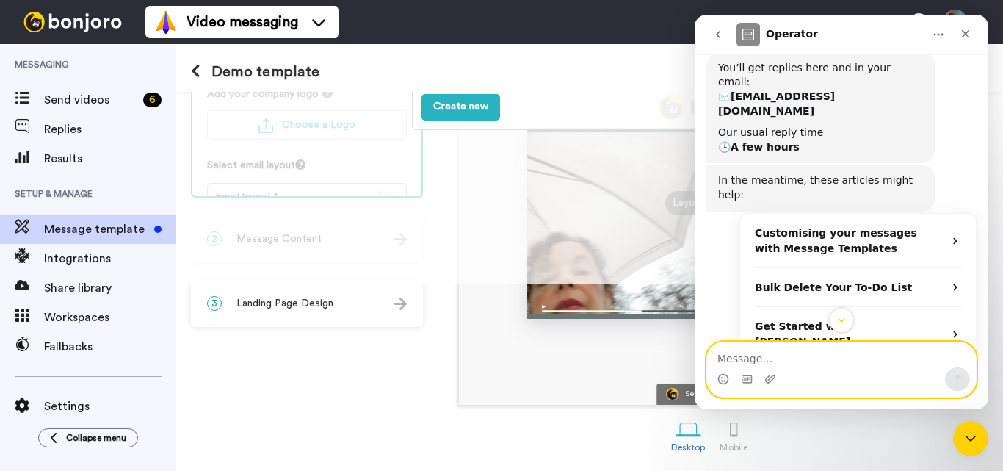
scroll to position [207, 0]
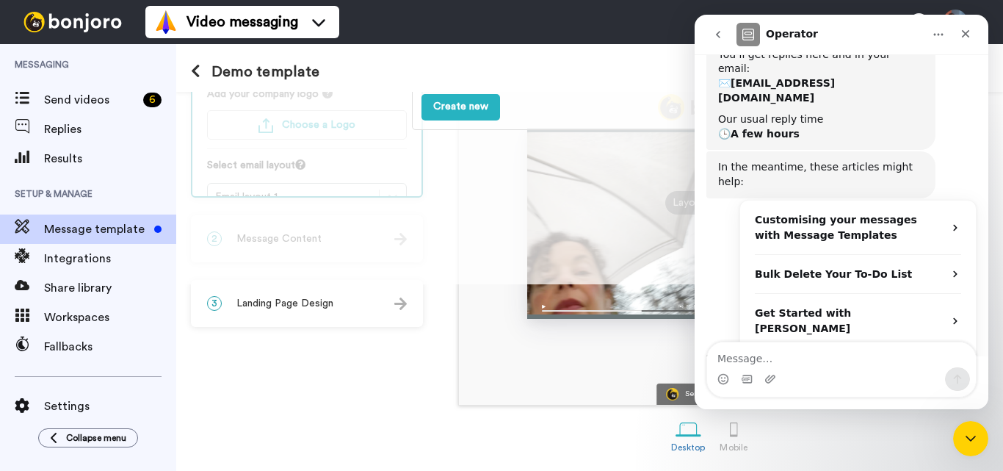
click at [687, 203] on div "Customise your brand by creating a new Message Template Create new" at bounding box center [589, 94] width 827 height 379
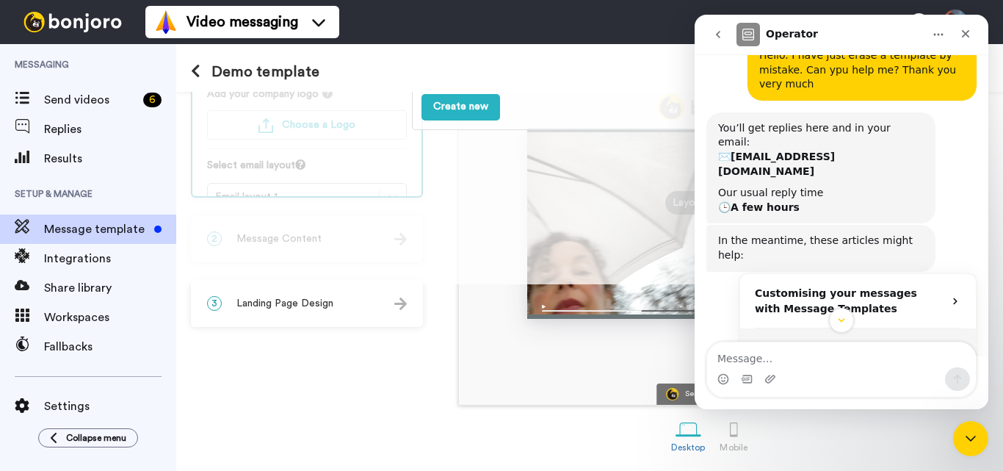
scroll to position [60, 0]
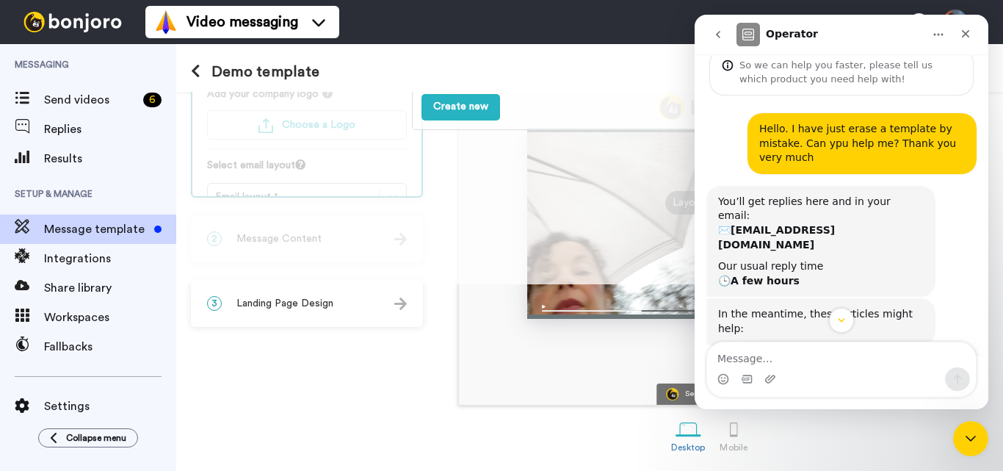
click at [949, 123] on div "Hello. I have just erase a template by mistake. Can ypu help me? Thank you very…" at bounding box center [862, 143] width 206 height 43
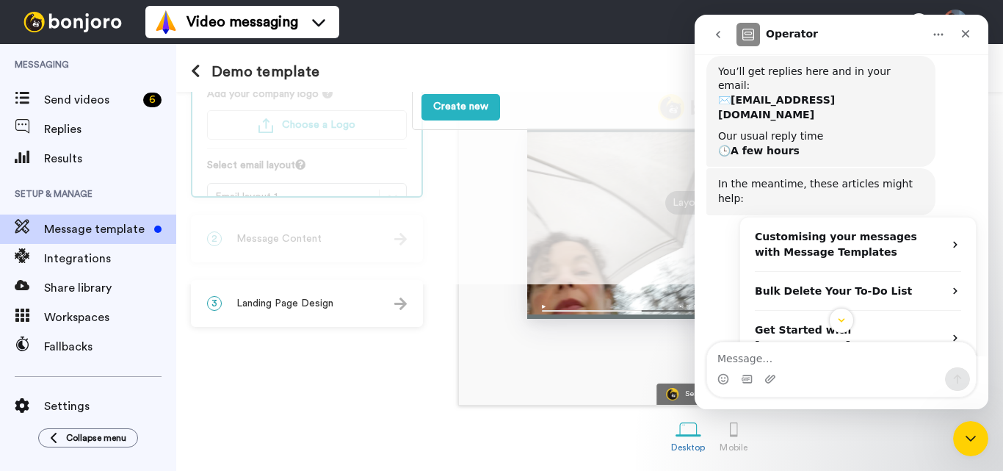
scroll to position [207, 0]
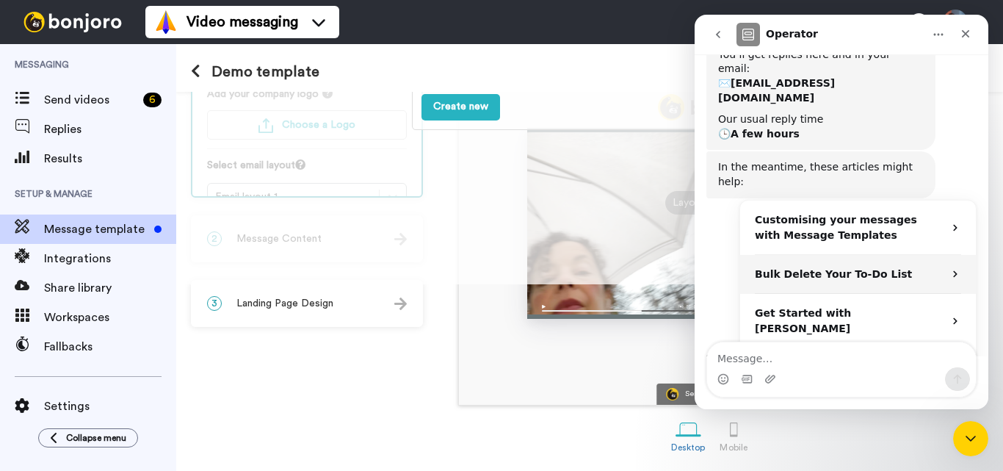
drag, startPoint x: 853, startPoint y: 226, endPoint x: 911, endPoint y: 228, distance: 58.8
click at [911, 267] on div "Bulk Delete Your To-Do List" at bounding box center [849, 274] width 189 height 15
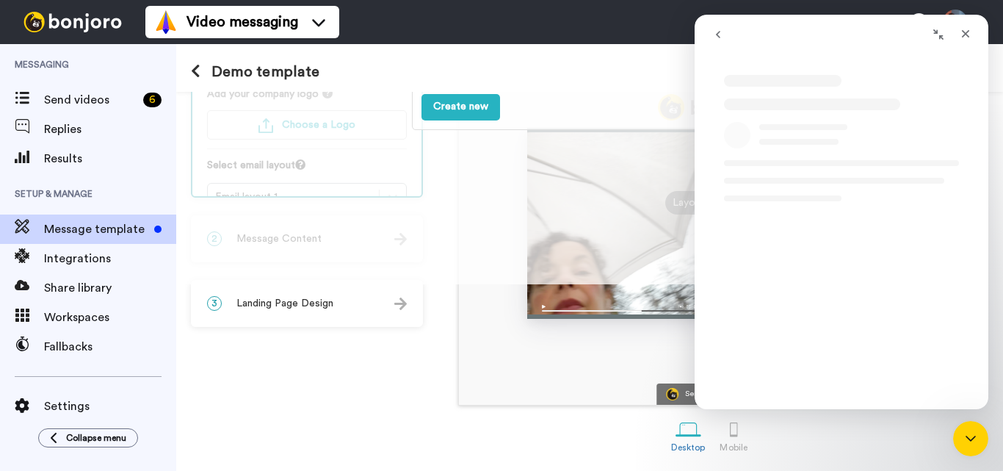
scroll to position [0, 0]
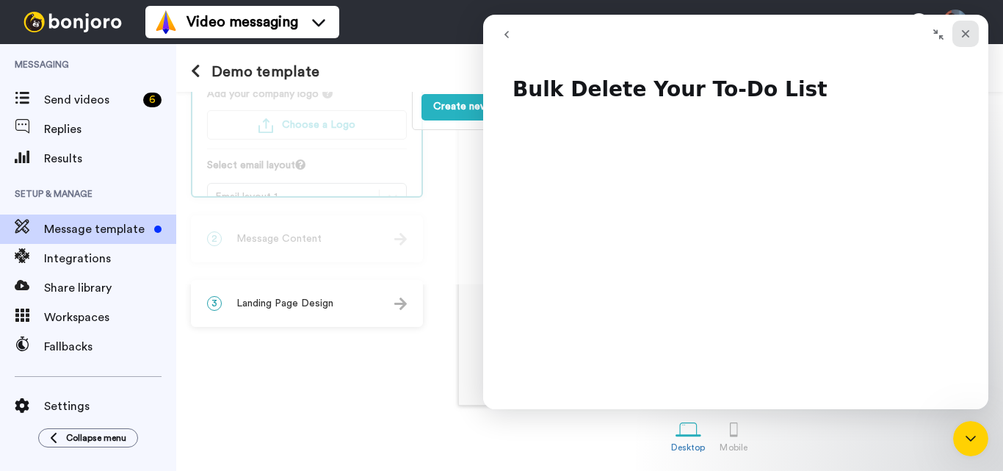
click at [966, 35] on icon "Close" at bounding box center [966, 34] width 8 height 8
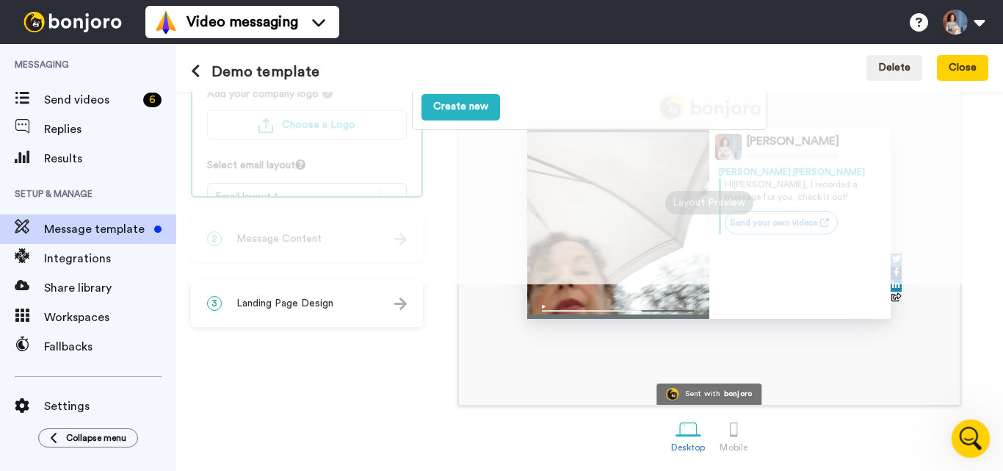
click at [972, 434] on icon "Open Intercom Messenger" at bounding box center [969, 436] width 24 height 24
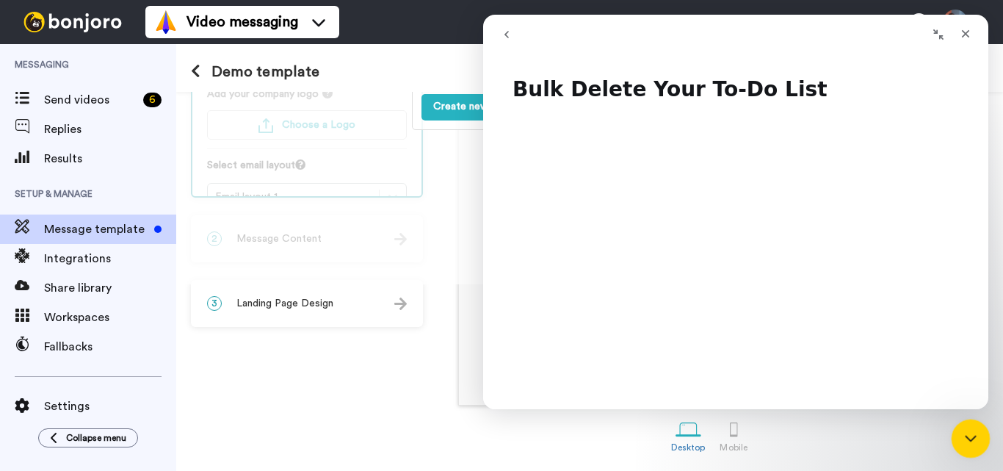
click at [972, 434] on icon "Close Intercom Messenger" at bounding box center [968, 436] width 10 height 6
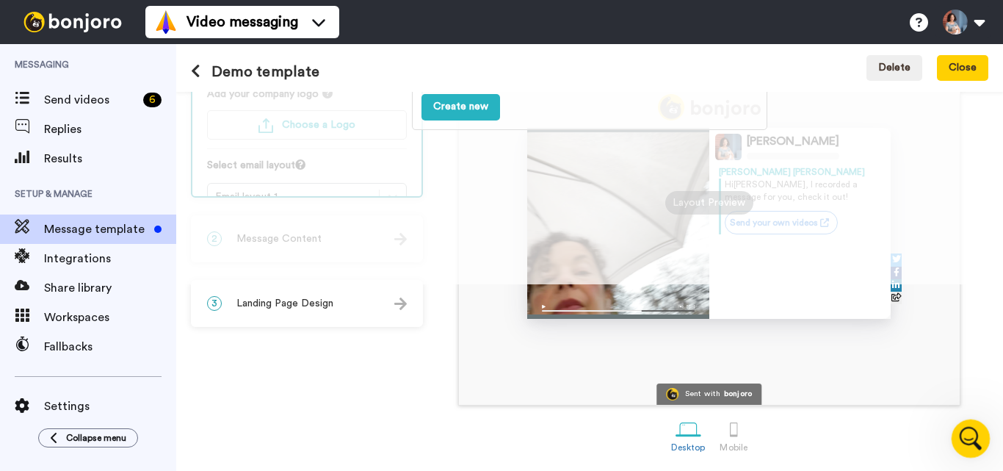
click at [967, 428] on icon "Open Intercom Messenger" at bounding box center [969, 436] width 24 height 24
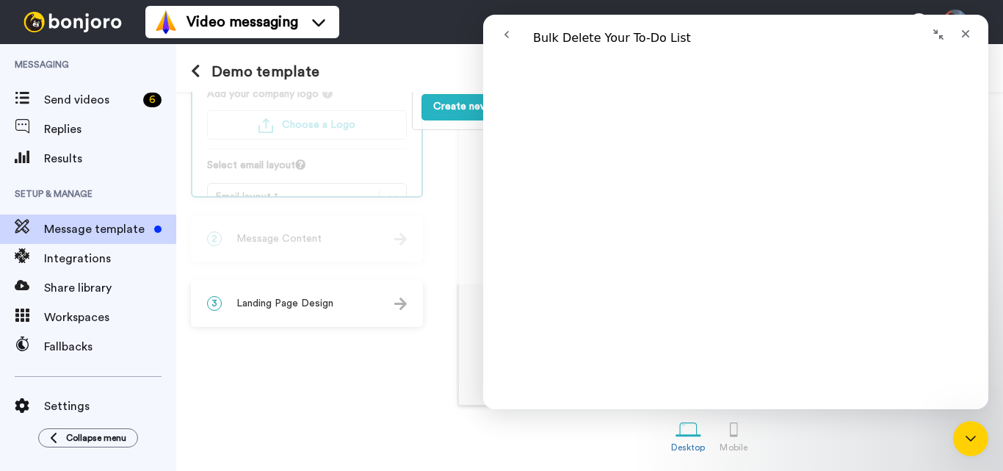
scroll to position [219, 0]
click at [510, 33] on icon "go back" at bounding box center [507, 35] width 12 height 12
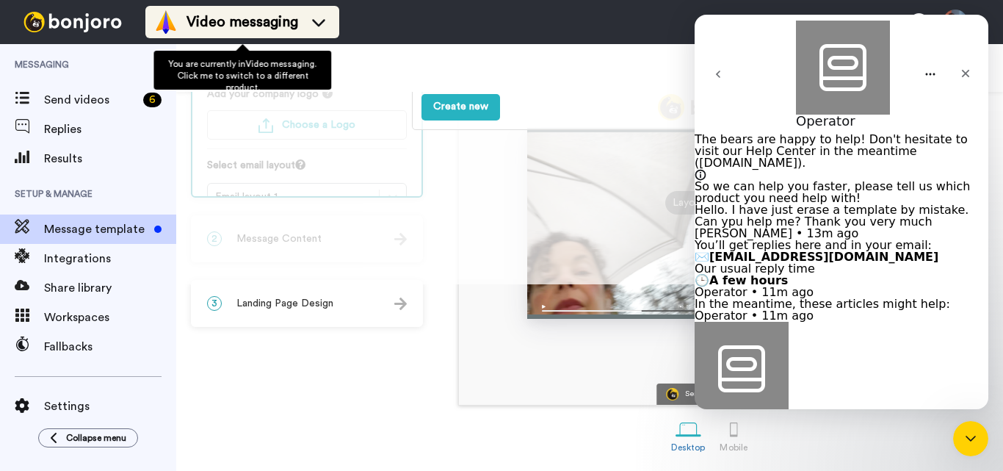
scroll to position [322, 0]
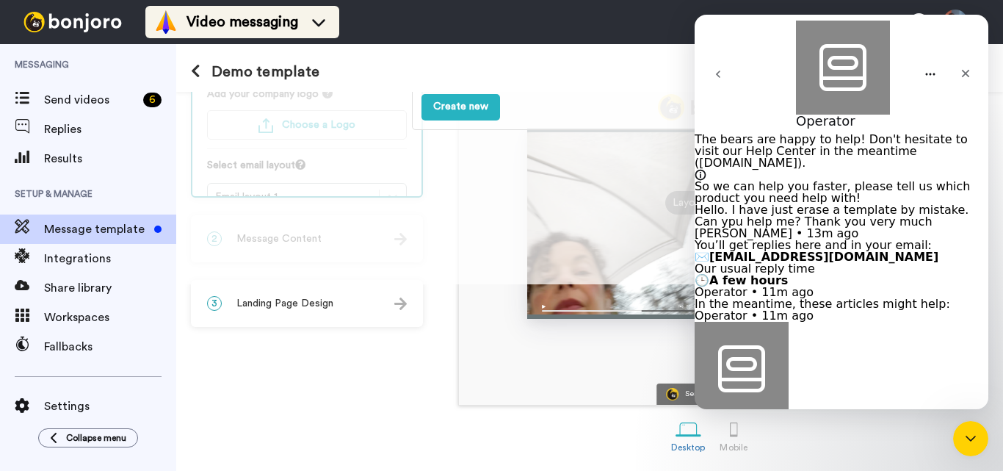
click at [310, 25] on icon at bounding box center [318, 22] width 23 height 15
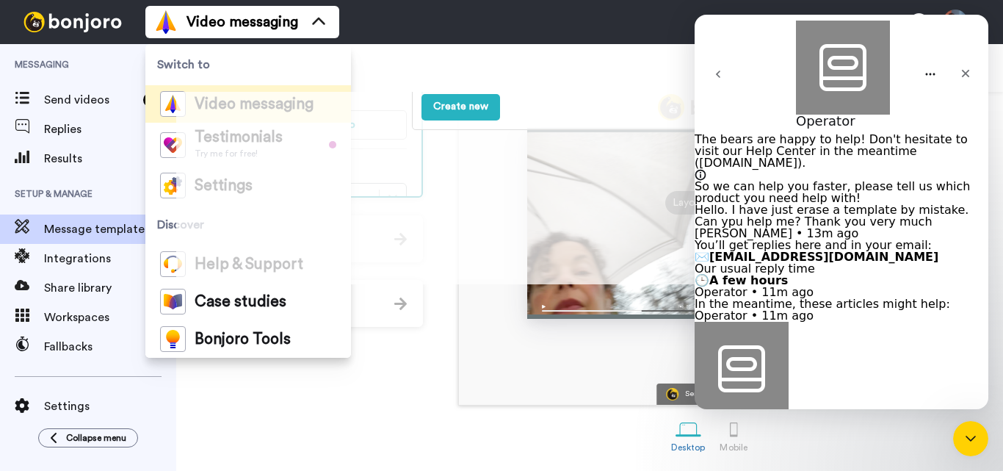
type textarea "N"
type textarea "i"
type textarea "I did not"
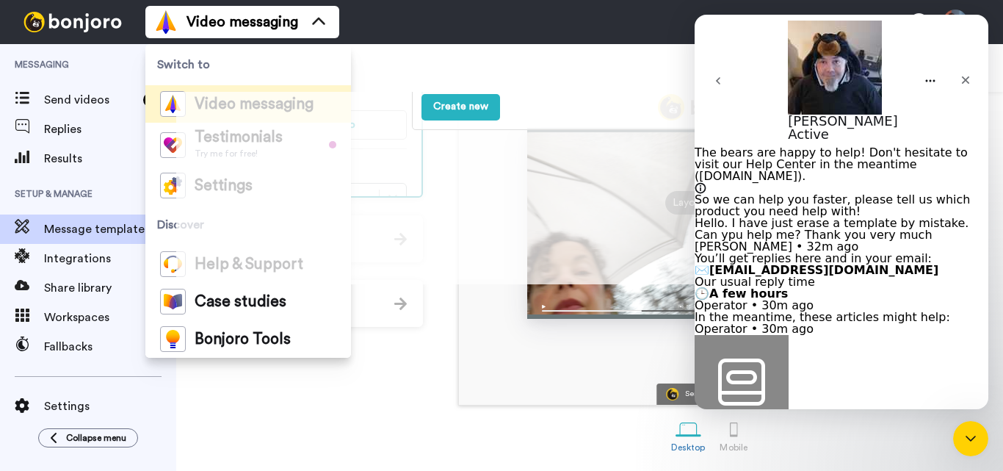
scroll to position [511, 0]
type textarea "Hi, [PERSON_NAME]. Thank you fot your help."
drag, startPoint x: 792, startPoint y: 359, endPoint x: 840, endPoint y: 381, distance: 53.2
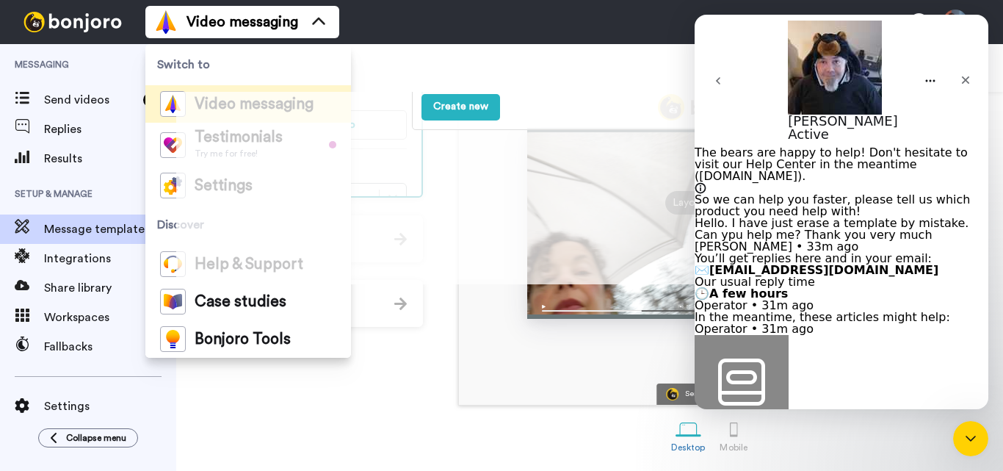
paste textarea "El envío de tu cuaderno ya está en marcha (y este mensaje es para ti)"
type textarea "El envío de tu cuaderno ya está en marcha (y este mensaje es para ti)"
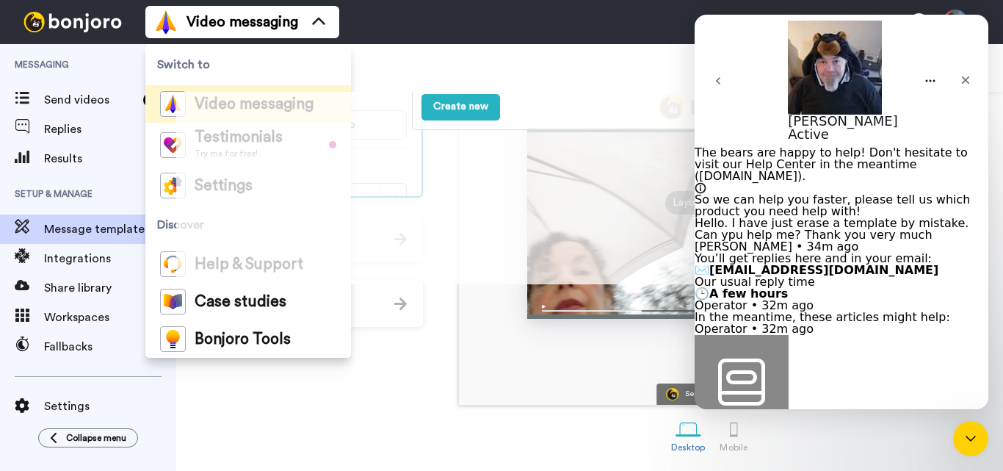
type textarea "I"
type textarea "This is the name"
type textarea "Thank you very much"
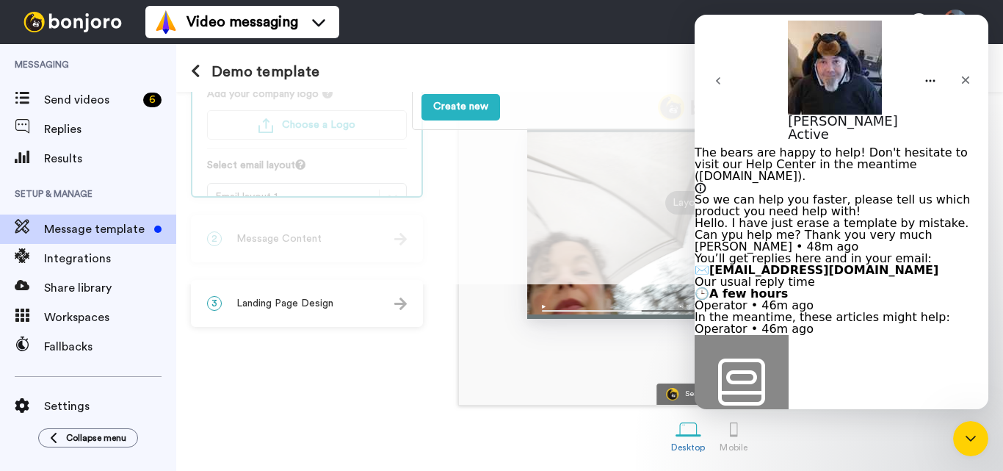
click at [510, 357] on div "Ana Cristina Alonso Ana Cristina Hi Tom , I recorded a message for you, check i…" at bounding box center [709, 203] width 501 height 404
click at [98, 230] on span "Message template" at bounding box center [96, 229] width 104 height 18
click at [97, 229] on span "Message template" at bounding box center [96, 229] width 104 height 18
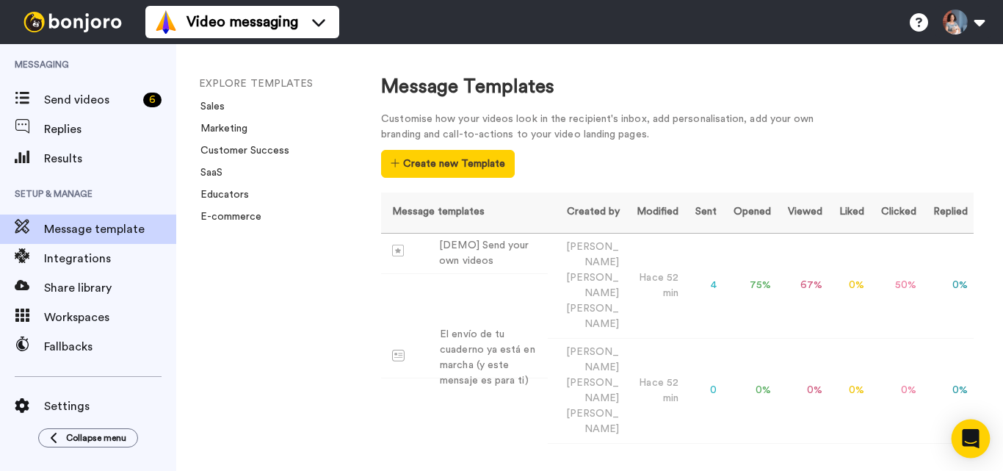
click at [972, 437] on icon "Open Intercom Messenger" at bounding box center [970, 438] width 17 height 19
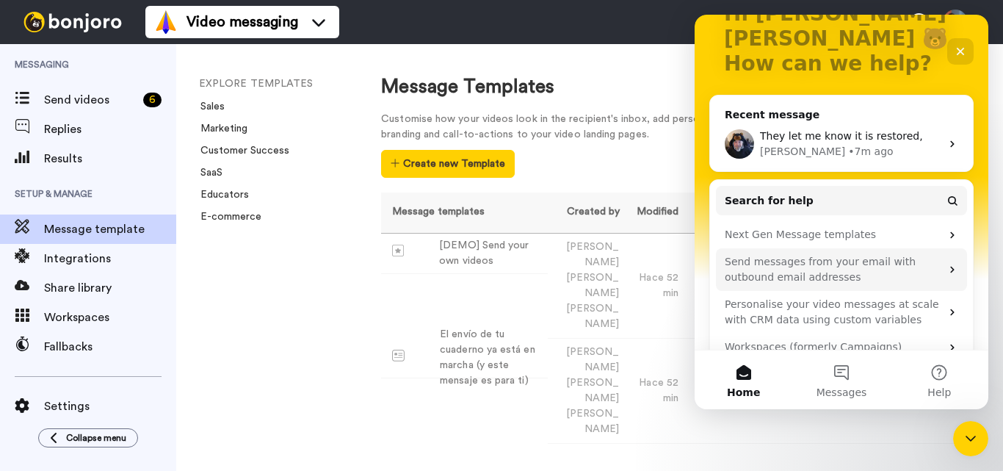
scroll to position [44, 0]
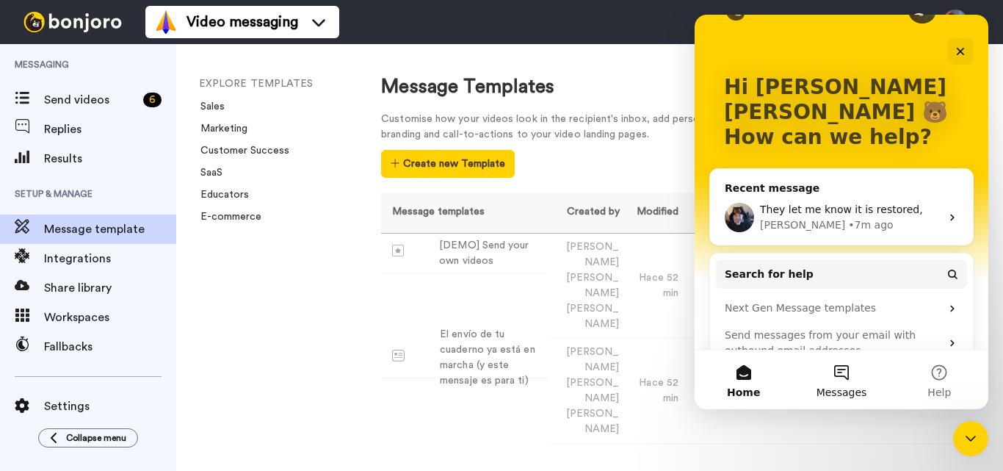
click at [846, 369] on button "Messages" at bounding box center [841, 379] width 98 height 59
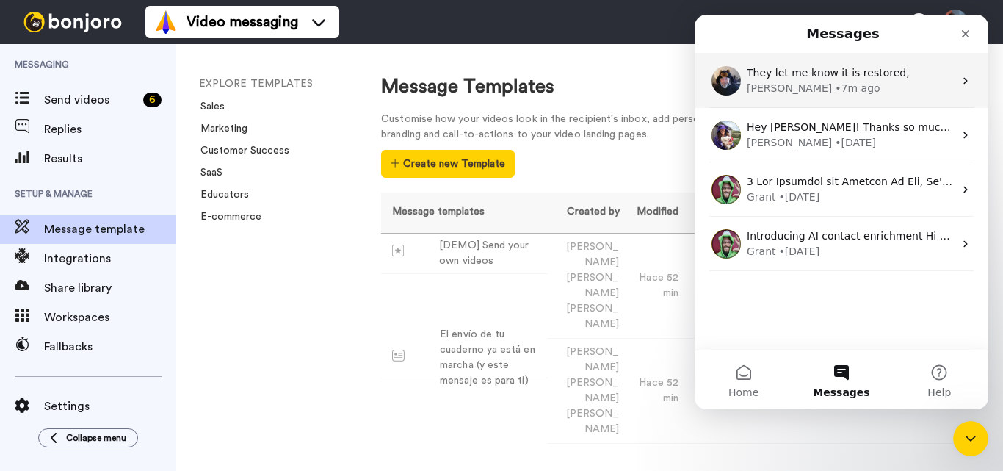
click at [851, 75] on span "They let me know it is restored," at bounding box center [828, 73] width 163 height 12
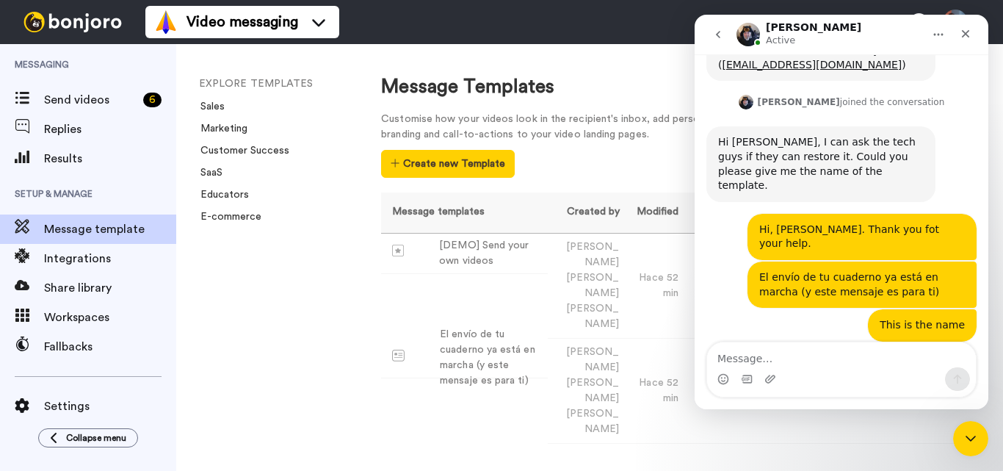
scroll to position [782, 0]
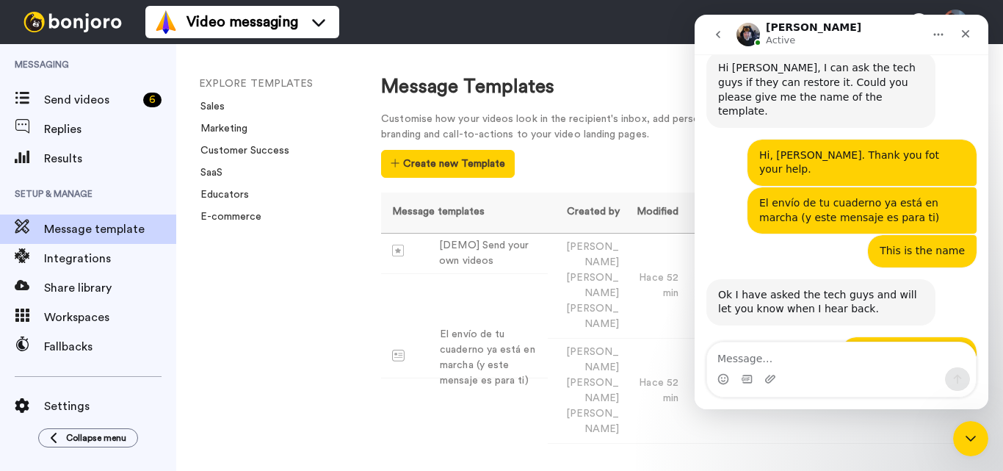
click at [822, 358] on textarea "Message…" at bounding box center [841, 354] width 269 height 25
type textarea "y"
type textarea "Yes, it is. Thank you, [PERSON_NAME]."
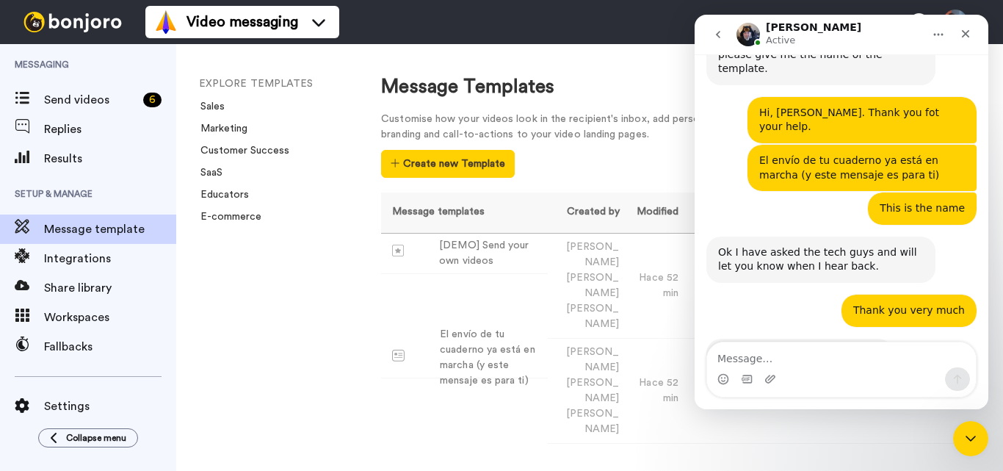
scroll to position [825, 0]
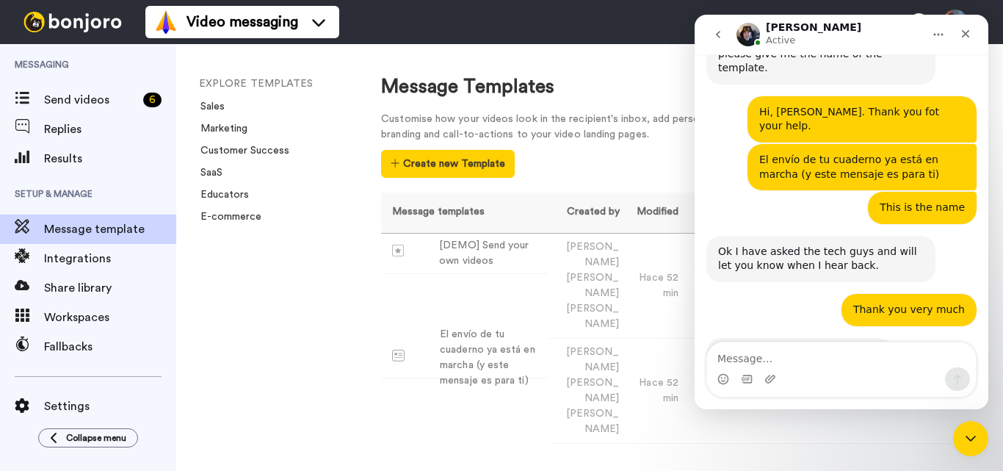
click at [742, 36] on img "Intercom messenger" at bounding box center [748, 34] width 23 height 23
click at [753, 30] on img "Intercom messenger" at bounding box center [748, 34] width 23 height 23
click at [717, 34] on icon "go back" at bounding box center [718, 34] width 4 height 7
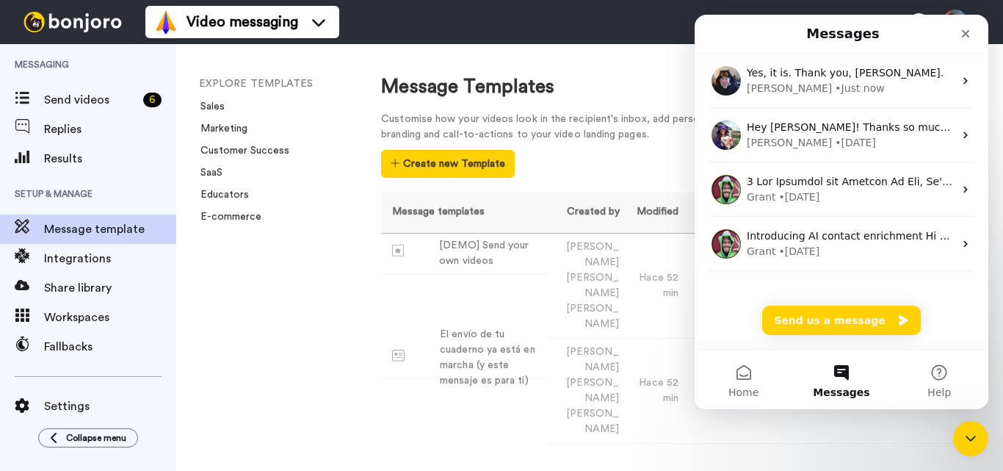
click at [840, 370] on button "Messages" at bounding box center [841, 379] width 98 height 59
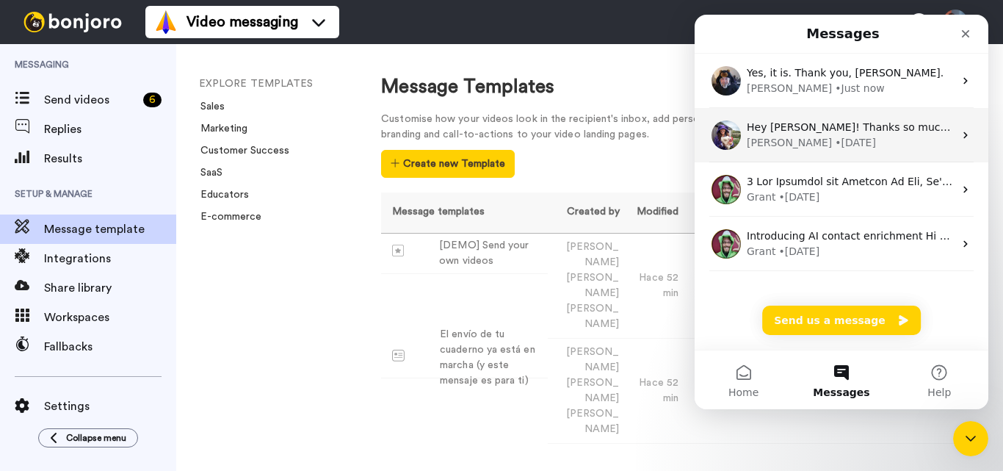
click at [961, 140] on icon "Intercom messenger" at bounding box center [966, 135] width 12 height 12
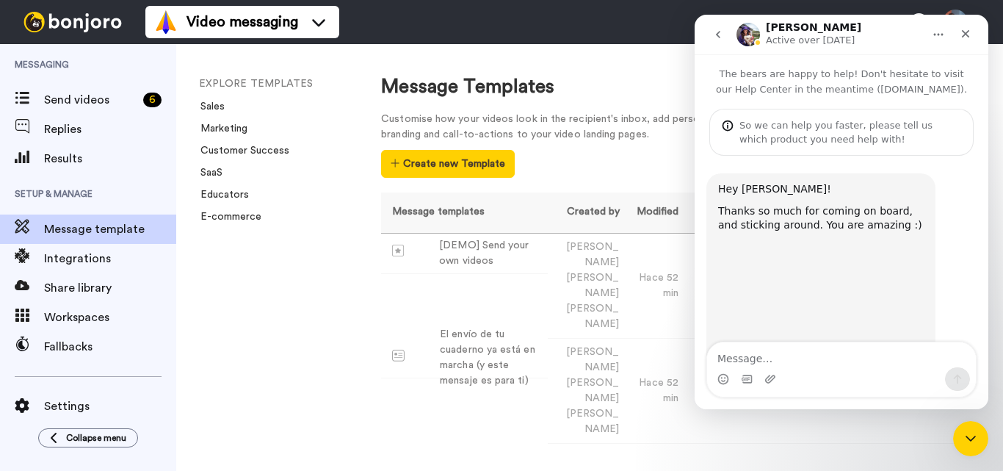
scroll to position [113, 0]
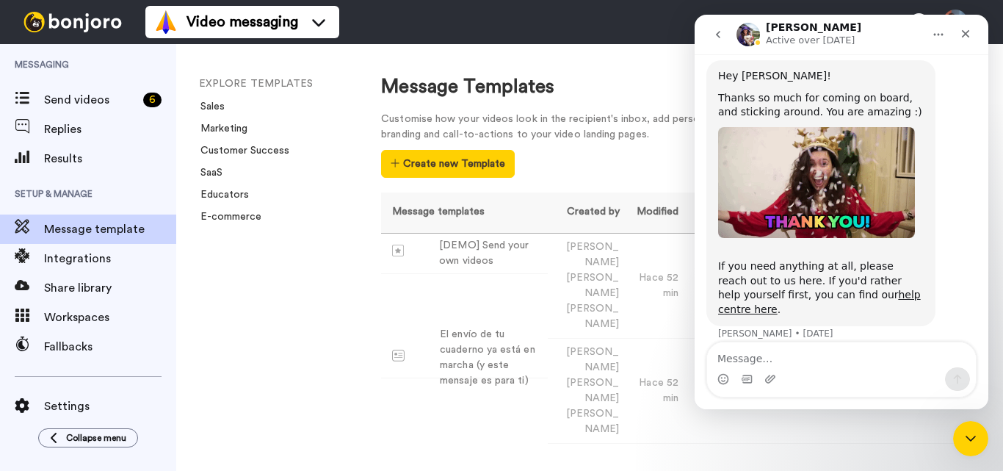
click at [938, 41] on button "Home" at bounding box center [939, 35] width 28 height 28
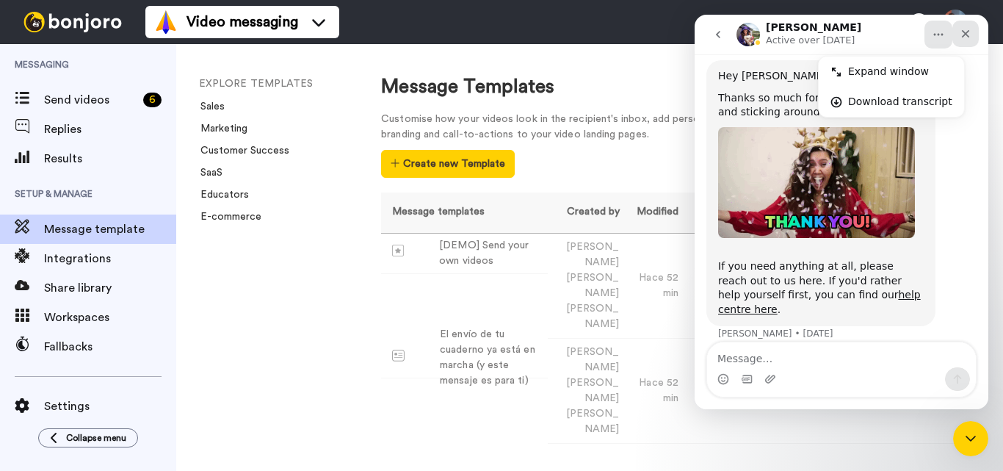
click at [963, 35] on icon "Close" at bounding box center [966, 34] width 12 height 12
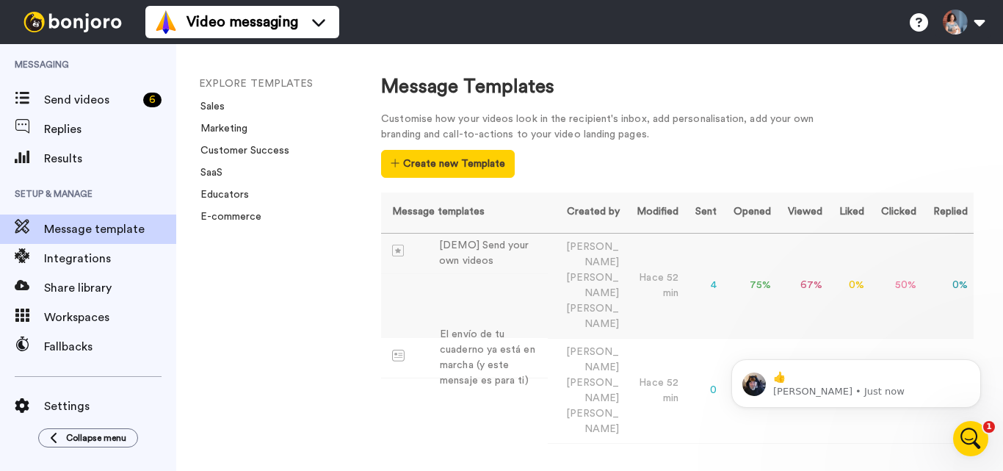
scroll to position [0, 0]
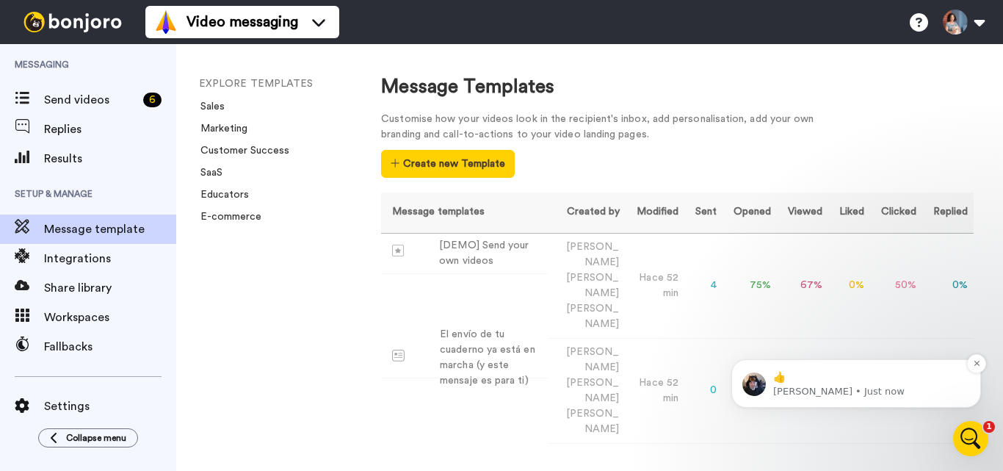
click at [861, 385] on p "[PERSON_NAME] • Just now" at bounding box center [867, 391] width 189 height 13
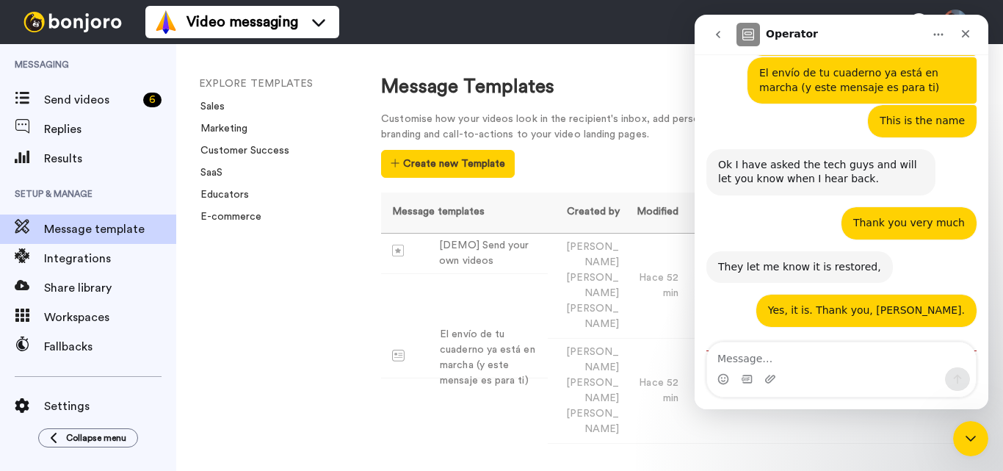
scroll to position [958, 0]
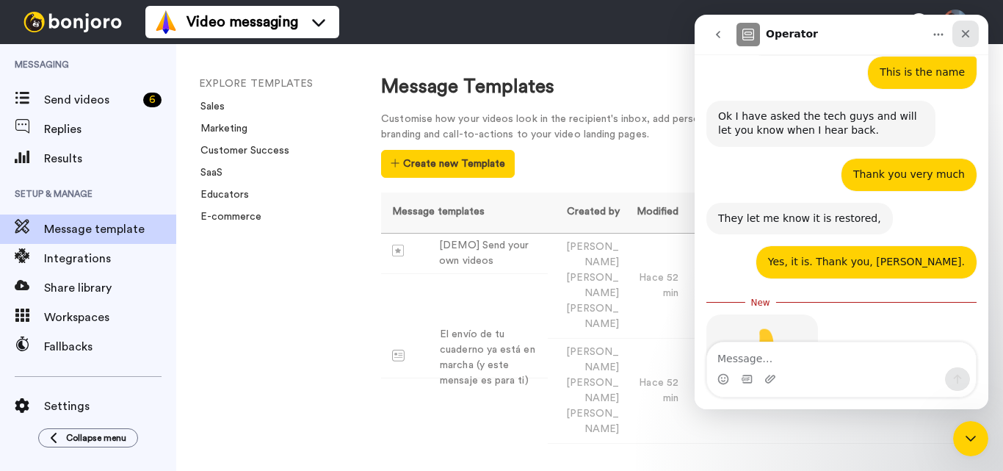
click at [966, 33] on icon "Close" at bounding box center [966, 34] width 8 height 8
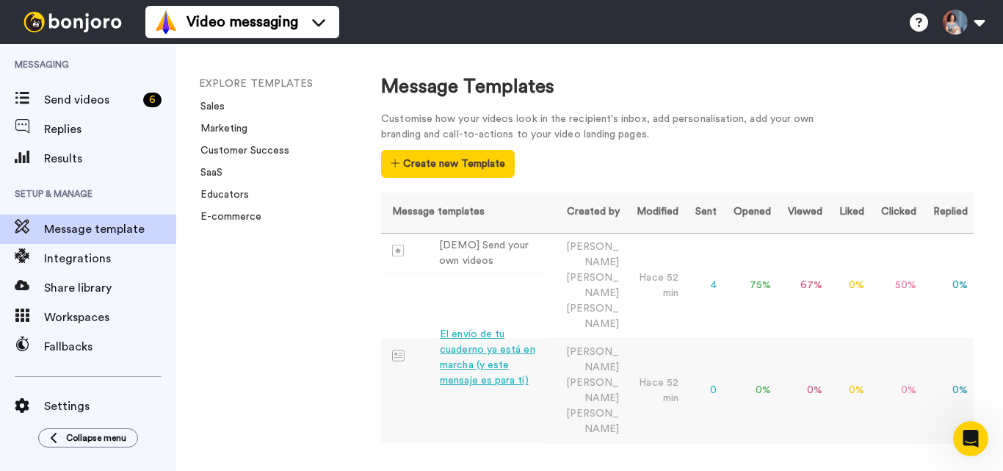
click at [487, 327] on div "El envío de tu cuaderno ya está en marcha (y este mensaje es para ti)" at bounding box center [491, 358] width 102 height 62
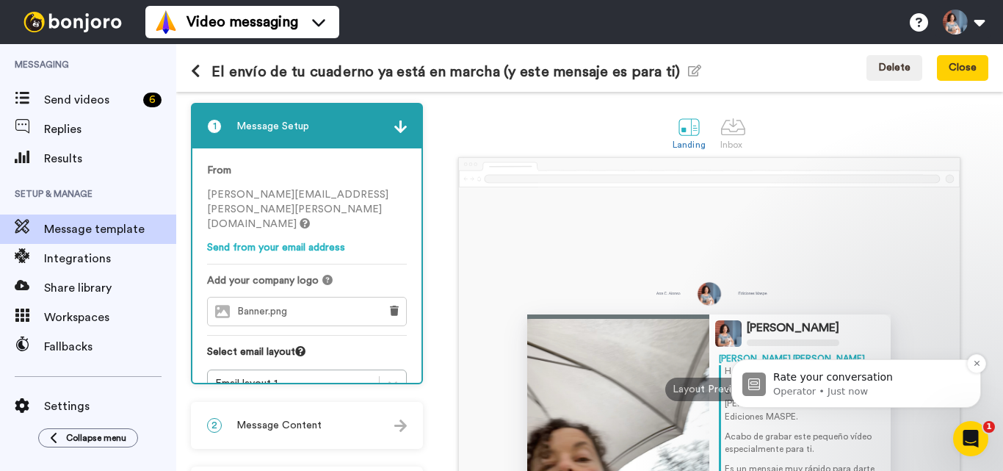
click at [802, 370] on div "Rate your conversation Operator • Just now" at bounding box center [856, 383] width 228 height 29
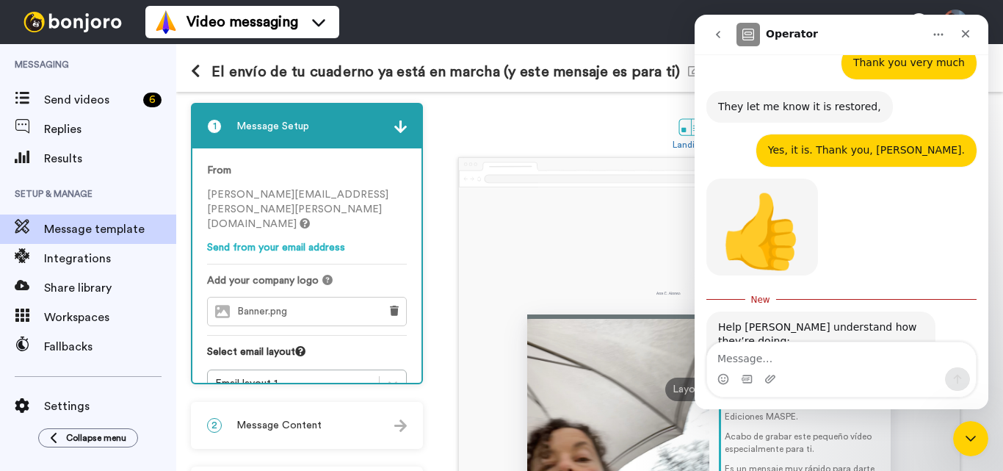
scroll to position [1076, 0]
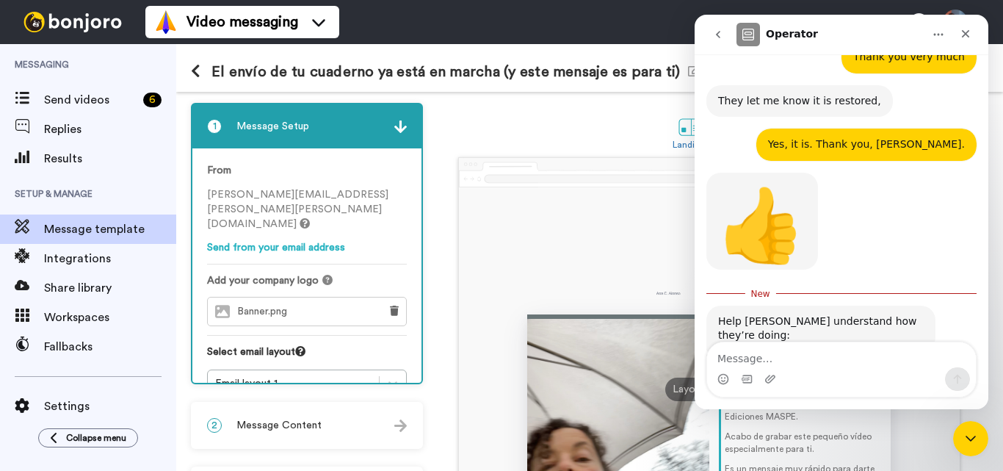
click at [878, 394] on span "Amazing" at bounding box center [878, 407] width 26 height 26
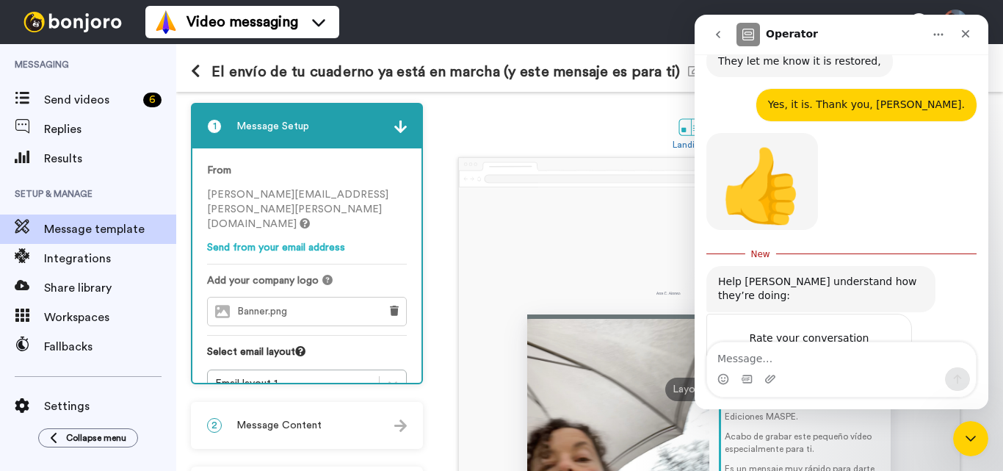
scroll to position [1129, 0]
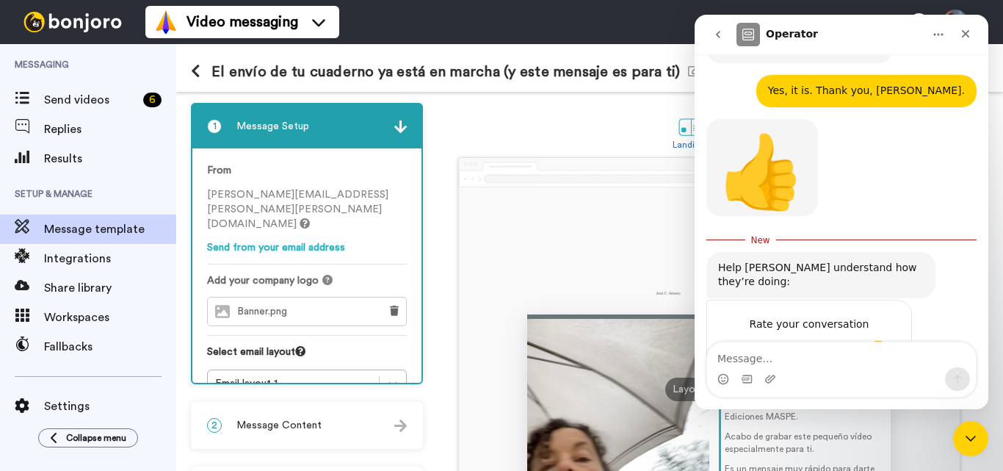
click at [752, 390] on textarea "[PERSON_NAME] help me very eficiently" at bounding box center [794, 413] width 153 height 46
paste textarea "f"
type textarea "[PERSON_NAME] help me very efficiently so I am grateful"
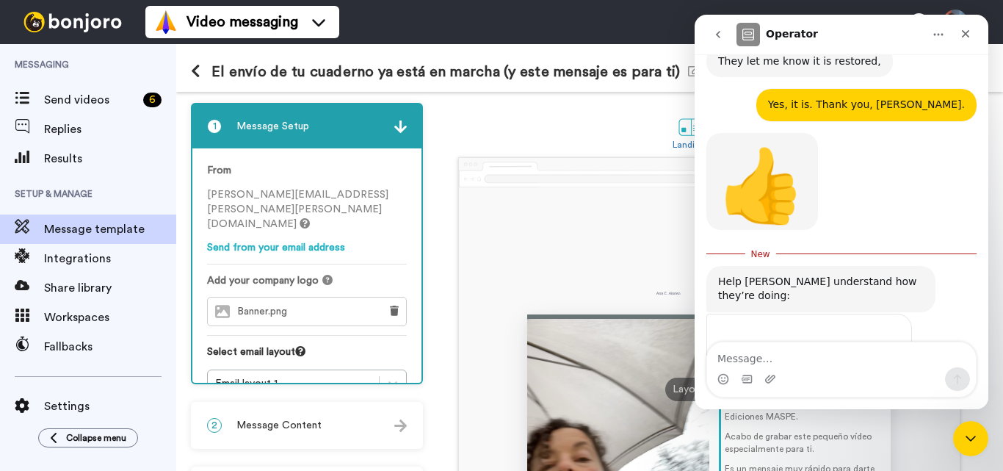
scroll to position [1110, 0]
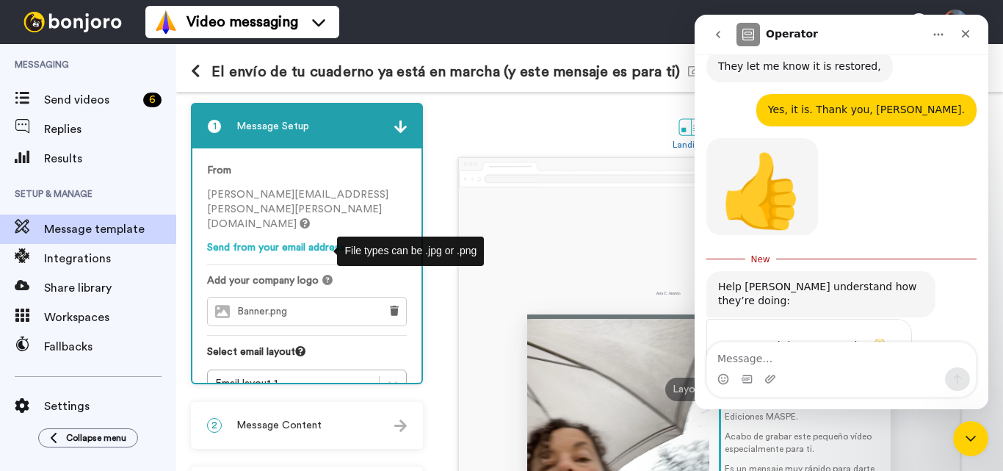
click at [324, 275] on icon at bounding box center [327, 280] width 10 height 10
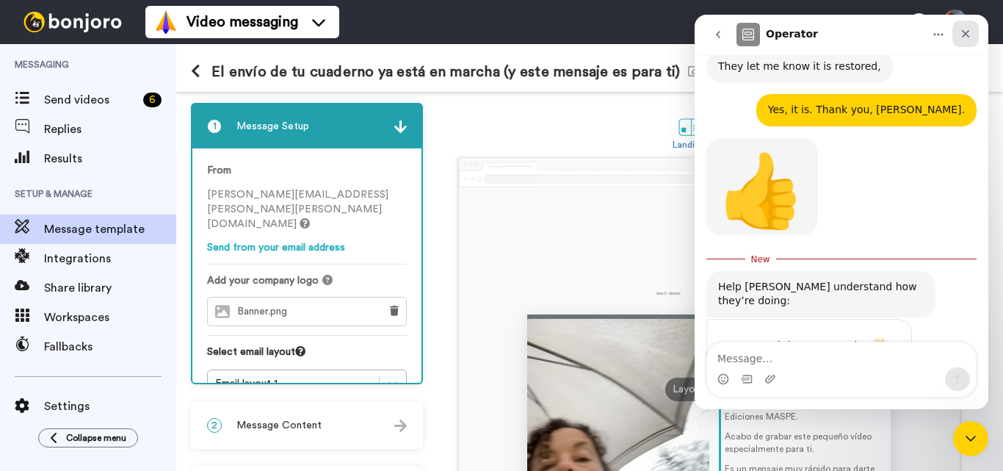
click at [967, 33] on icon "Close" at bounding box center [966, 34] width 8 height 8
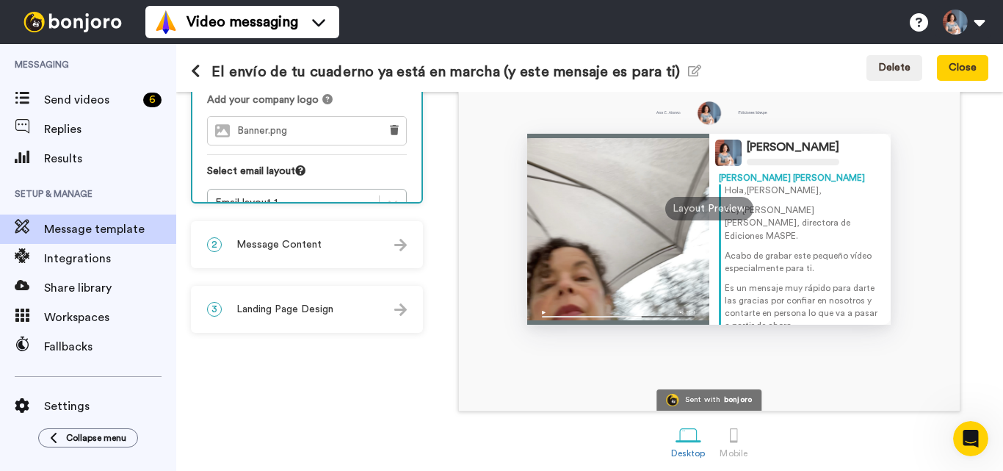
scroll to position [187, 0]
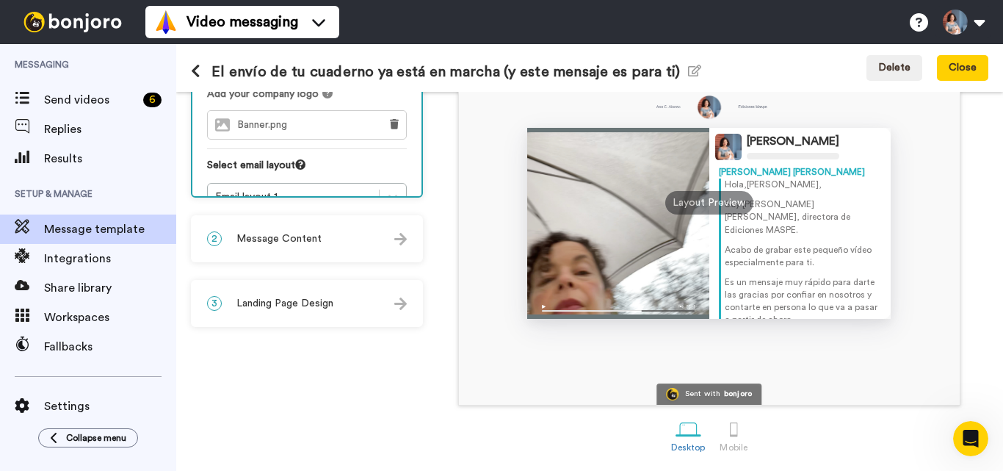
click at [720, 391] on div "Sent with" at bounding box center [702, 394] width 35 height 8
click at [716, 395] on div "Sent with" at bounding box center [702, 394] width 35 height 8
click at [737, 430] on div at bounding box center [734, 429] width 26 height 26
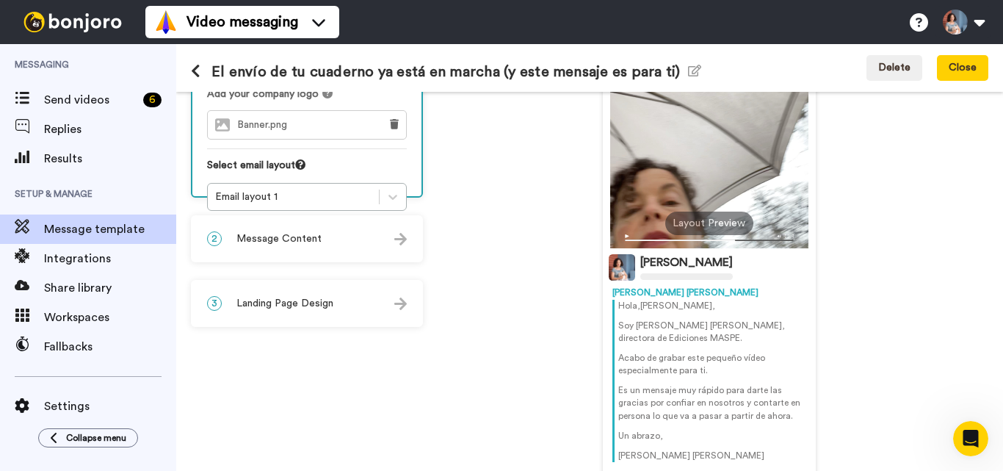
scroll to position [258, 0]
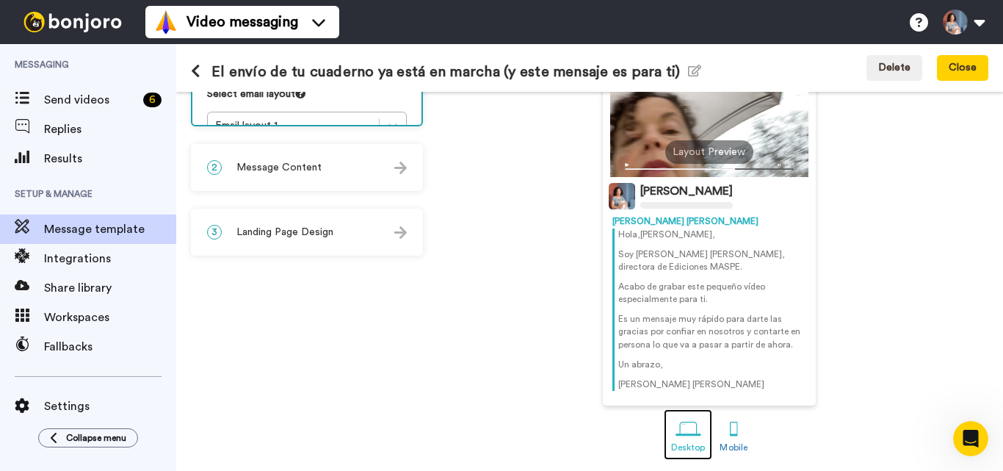
click at [697, 429] on div at bounding box center [689, 429] width 26 height 26
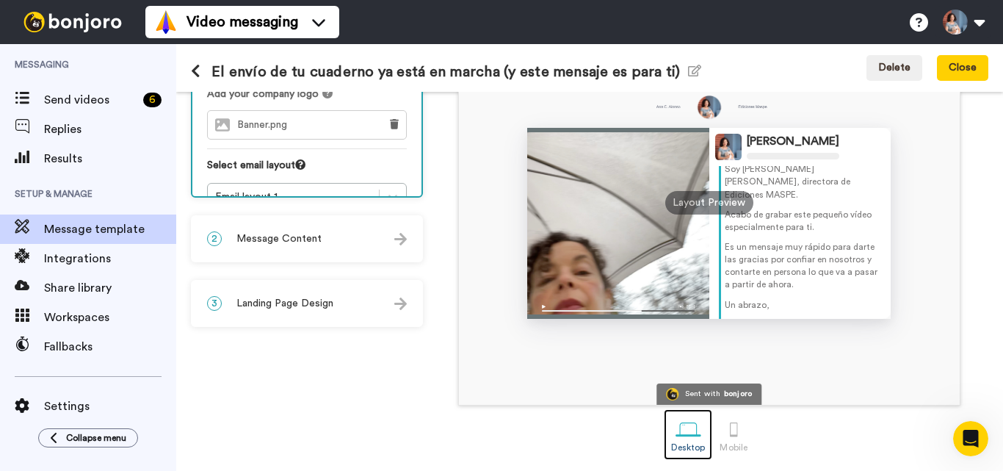
scroll to position [50, 0]
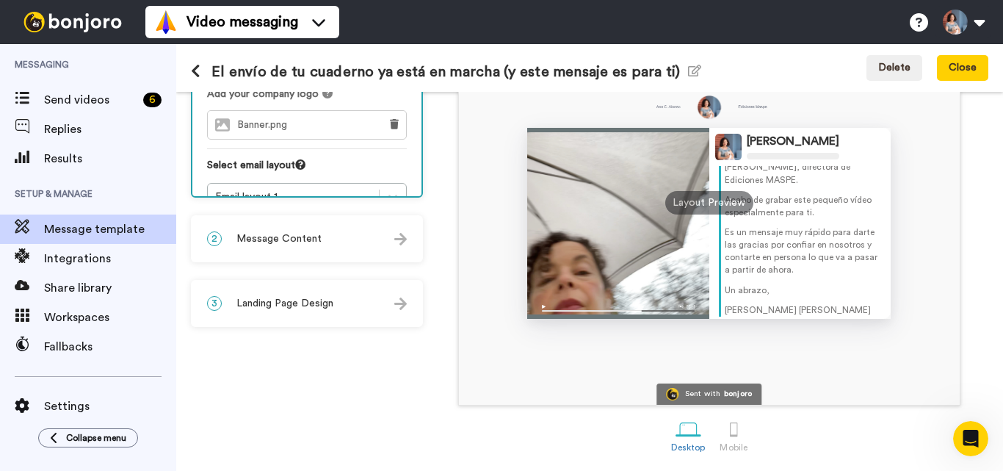
click at [286, 236] on span "Message Content" at bounding box center [278, 238] width 85 height 15
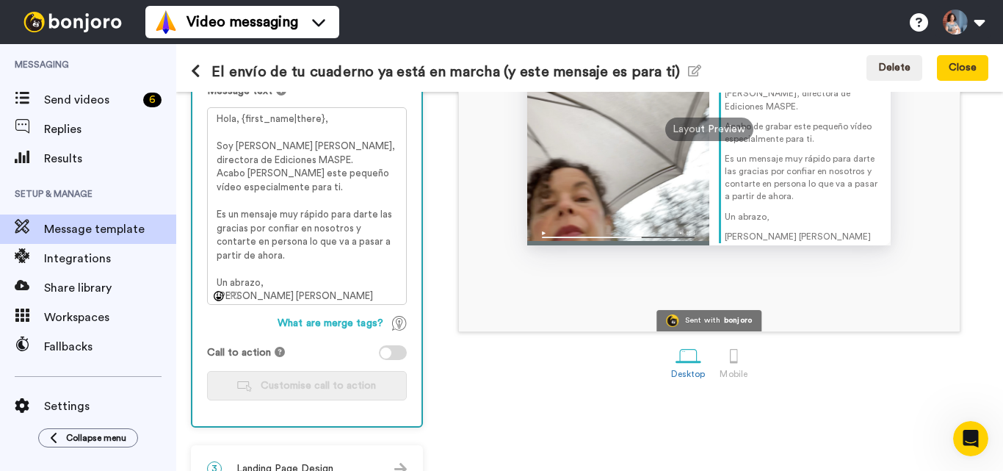
scroll to position [292, 0]
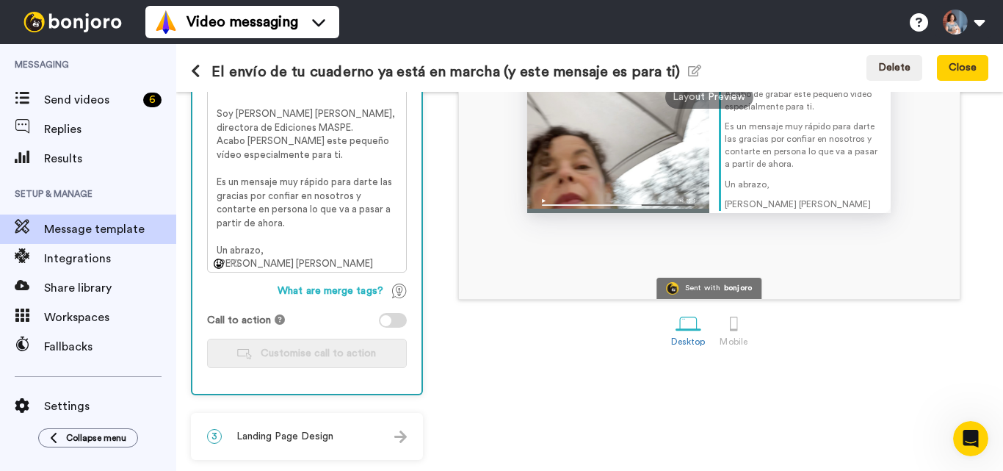
click at [302, 440] on span "Landing Page Design" at bounding box center [284, 436] width 97 height 15
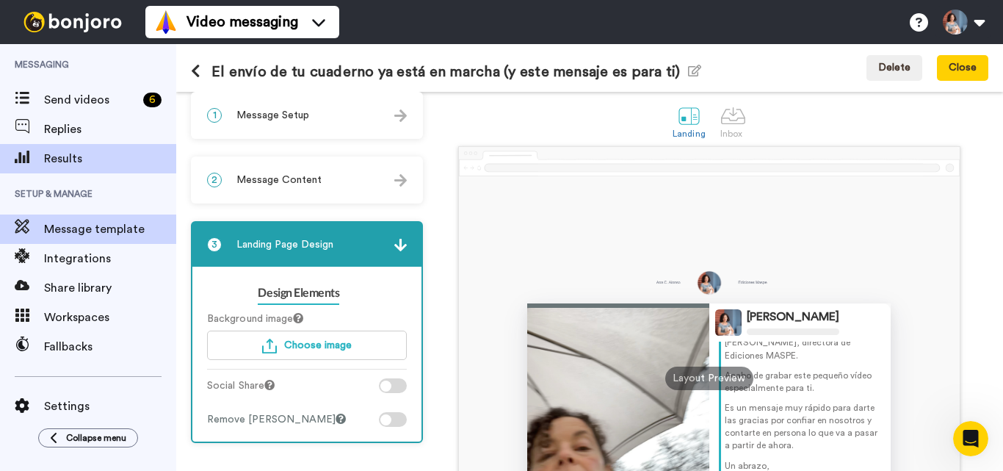
scroll to position [0, 0]
